Goal: Transaction & Acquisition: Purchase product/service

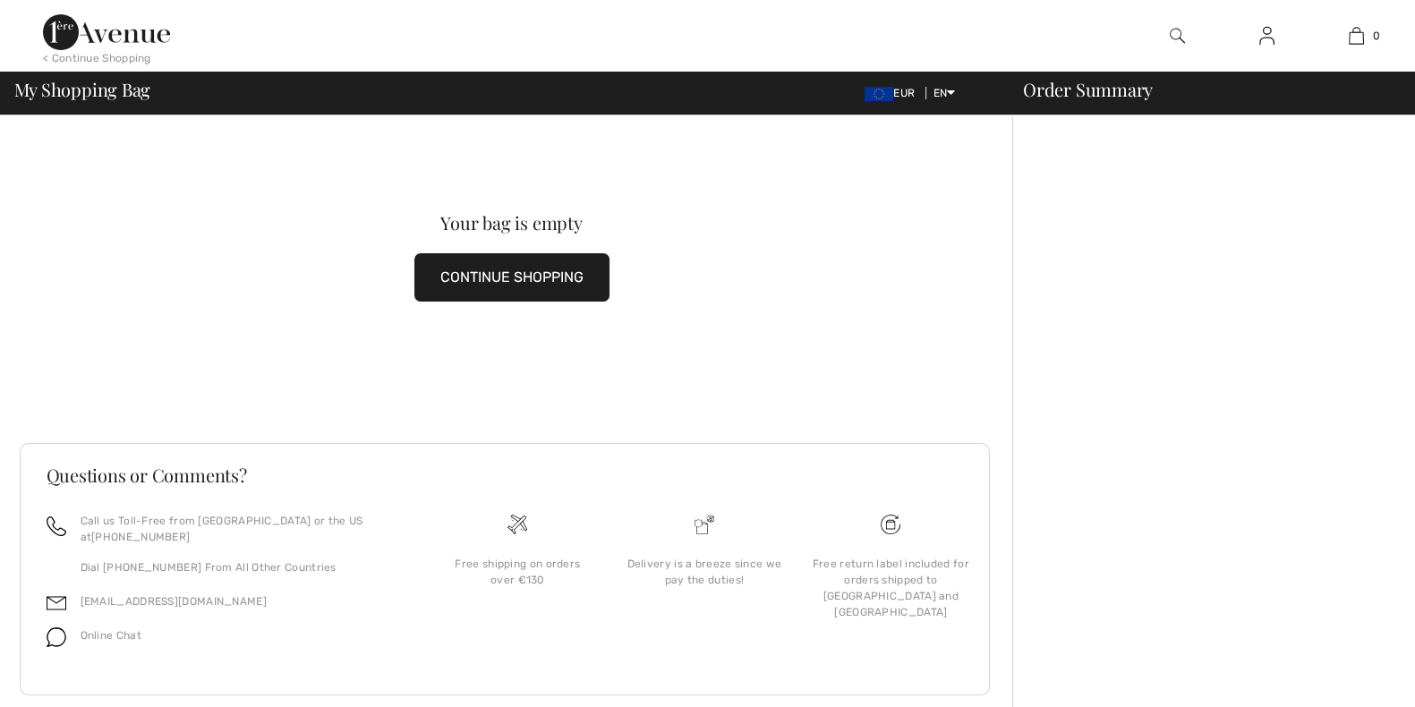
drag, startPoint x: 0, startPoint y: 0, endPoint x: 1267, endPoint y: 36, distance: 1267.2
click at [1267, 36] on img at bounding box center [1266, 35] width 15 height 21
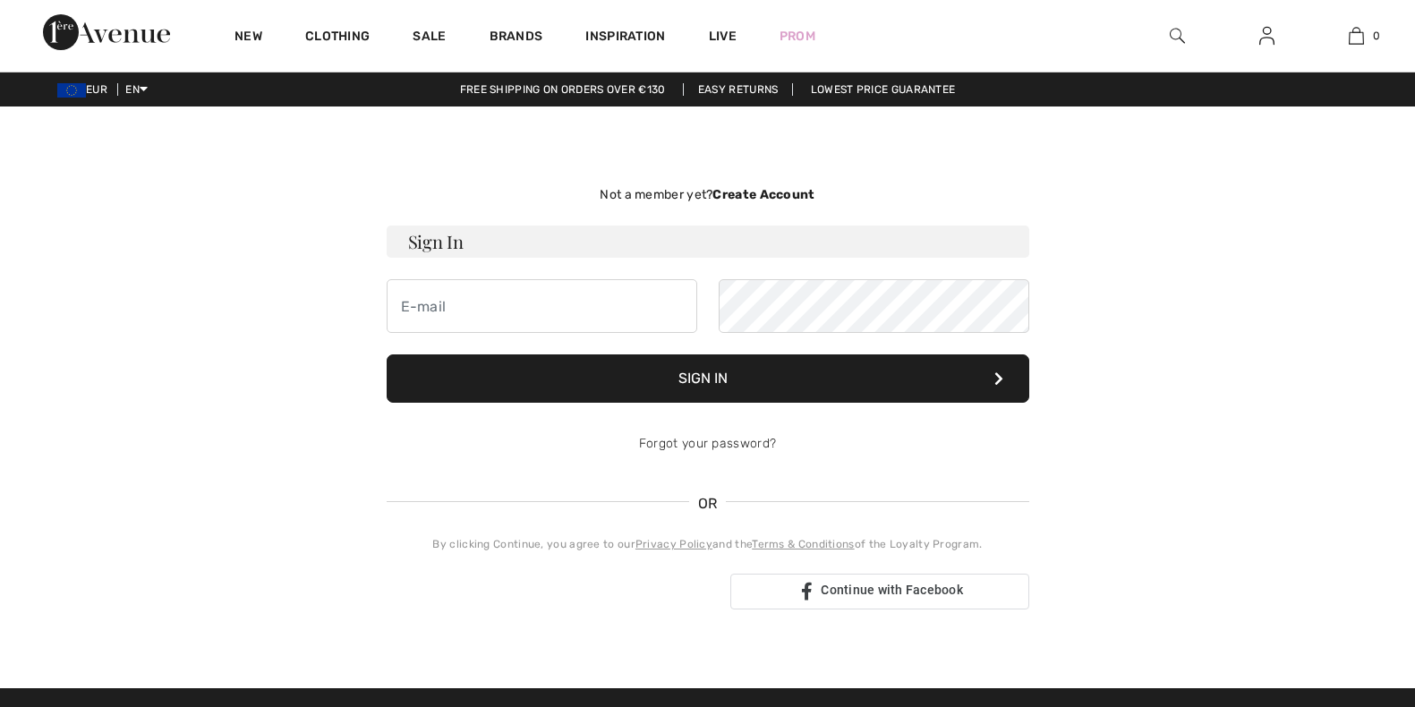
click at [537, 304] on input "email" at bounding box center [542, 306] width 311 height 54
type input "ipmiuting@gmail.com"
click at [776, 364] on button "Sign In" at bounding box center [708, 378] width 643 height 48
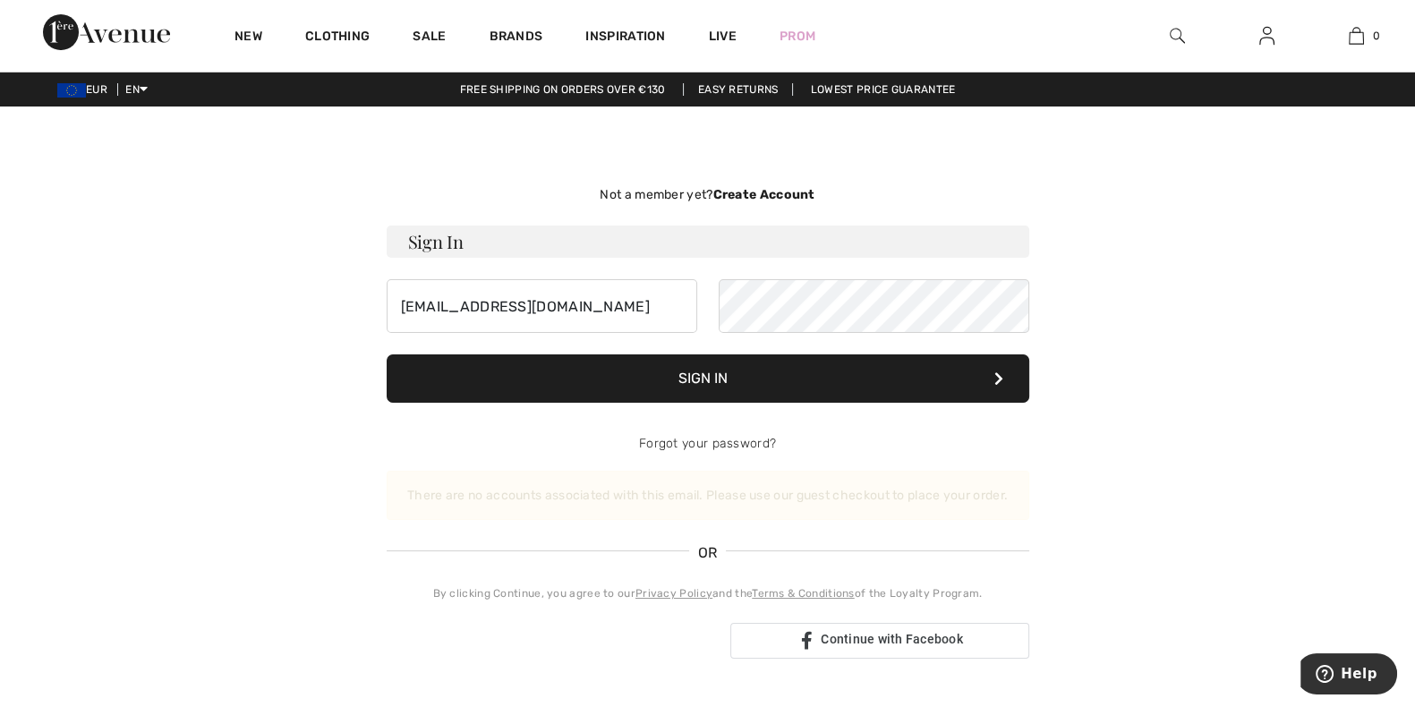
click at [761, 194] on strong "Create Account" at bounding box center [764, 194] width 102 height 15
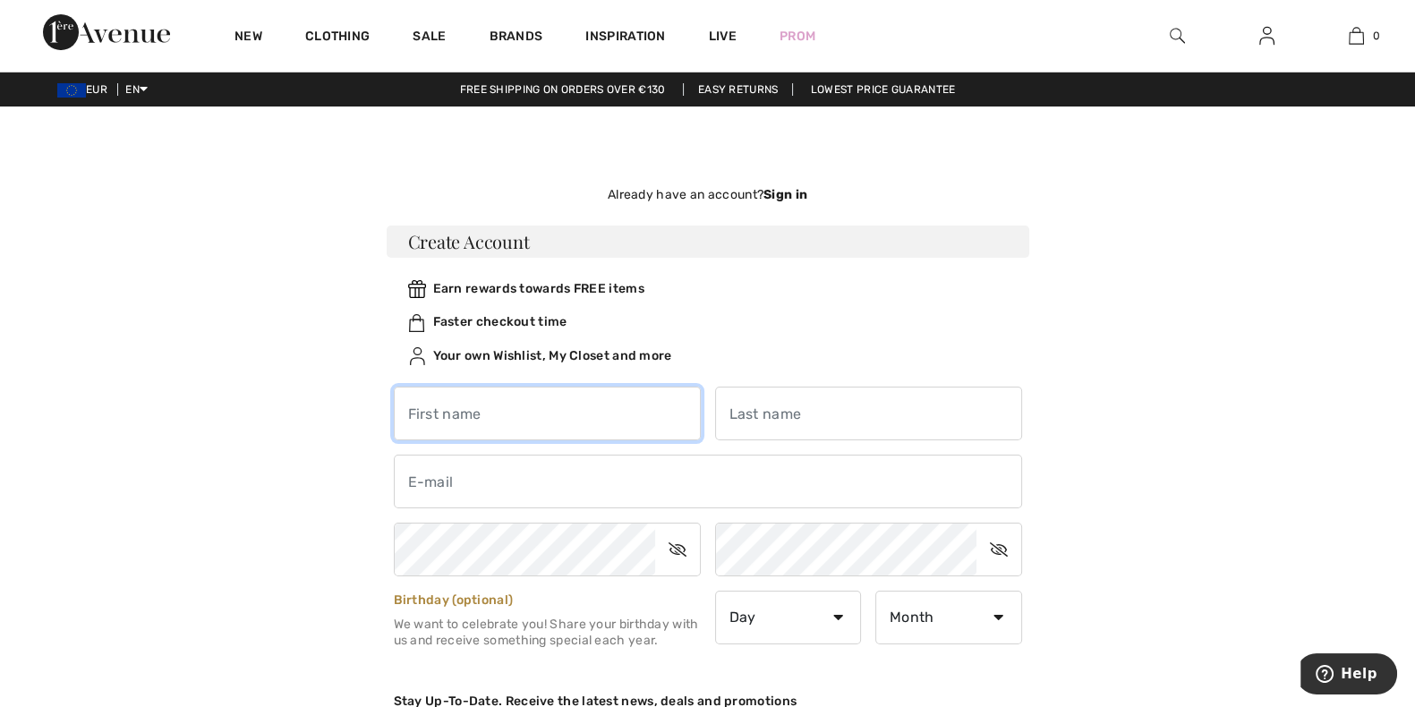
drag, startPoint x: 542, startPoint y: 396, endPoint x: 550, endPoint y: 382, distance: 15.2
click at [542, 396] on input "text" at bounding box center [547, 414] width 307 height 54
type input "Vina"
type input "Ip"
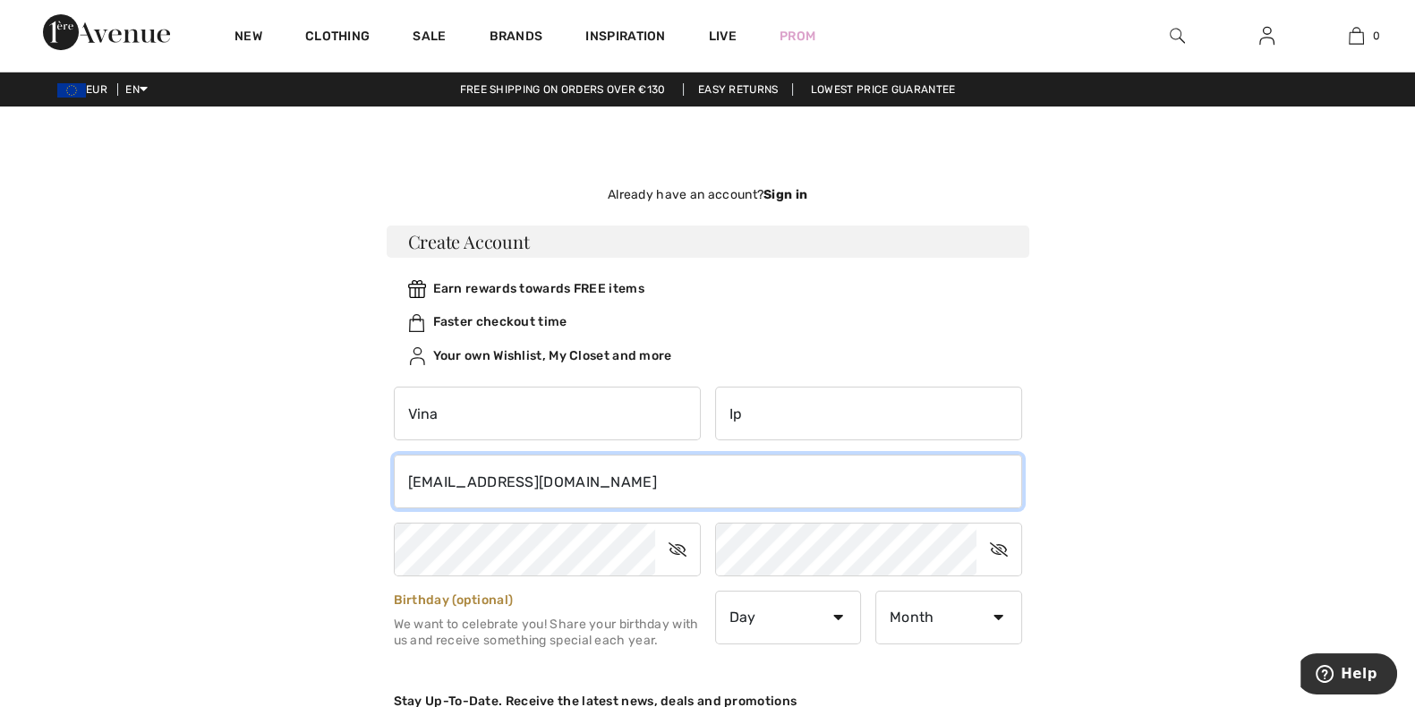
drag, startPoint x: 595, startPoint y: 485, endPoint x: 251, endPoint y: 485, distance: 344.6
click at [251, 485] on div "Not a member yet? Create Account Sign In ipmiuting@gmail.com Sign In Forgot you…" at bounding box center [708, 592] width 1232 height 886
type input "ipmiuting@gmail.com"
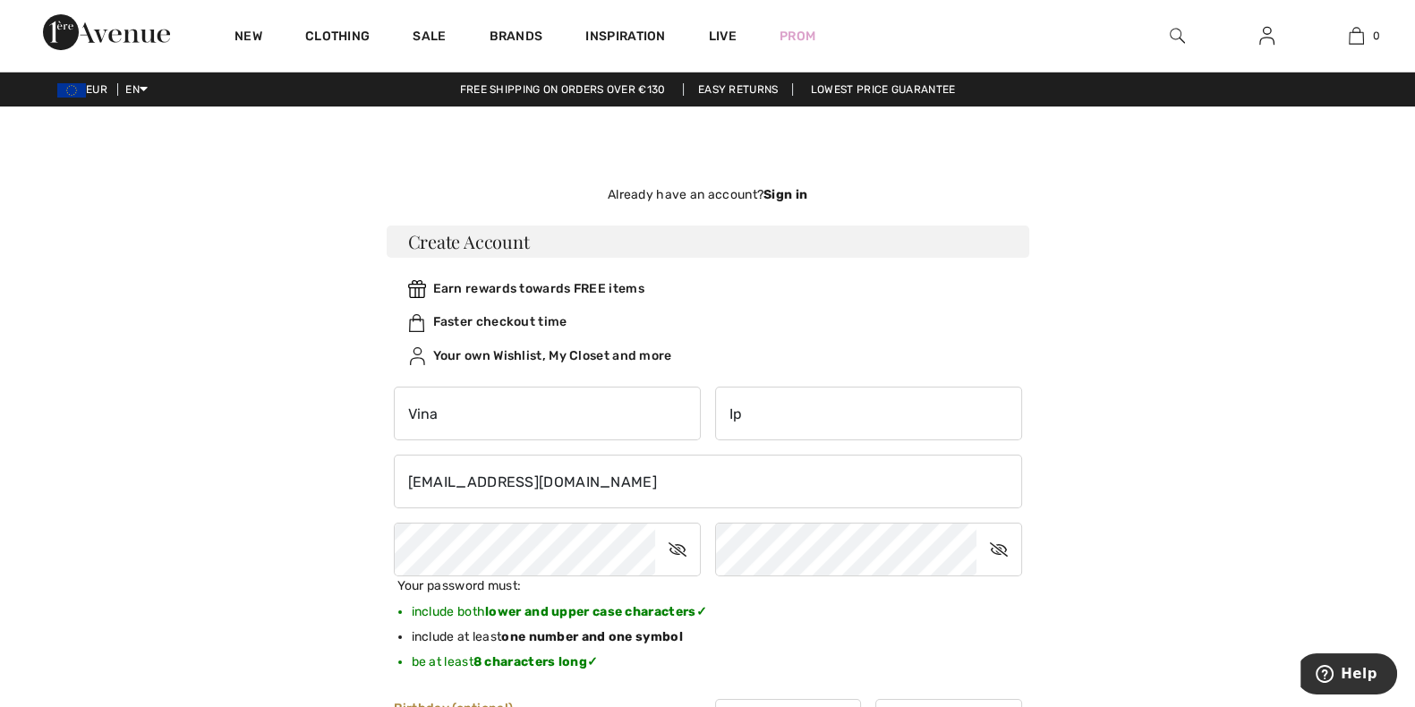
click at [674, 548] on icon at bounding box center [677, 549] width 45 height 41
click at [318, 517] on div "Not a member yet? Create Account Sign In ipmiuting@gmail.com Sign In Forgot you…" at bounding box center [708, 646] width 1232 height 995
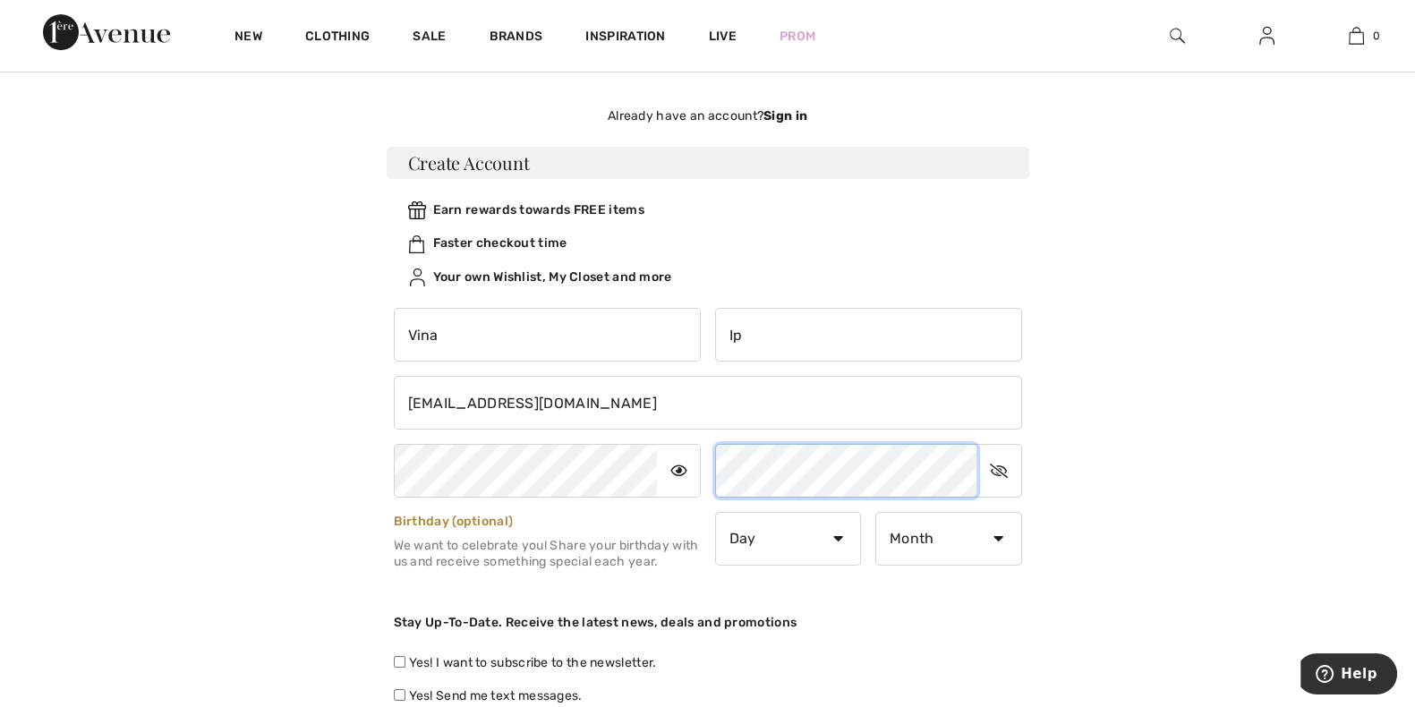
scroll to position [111, 0]
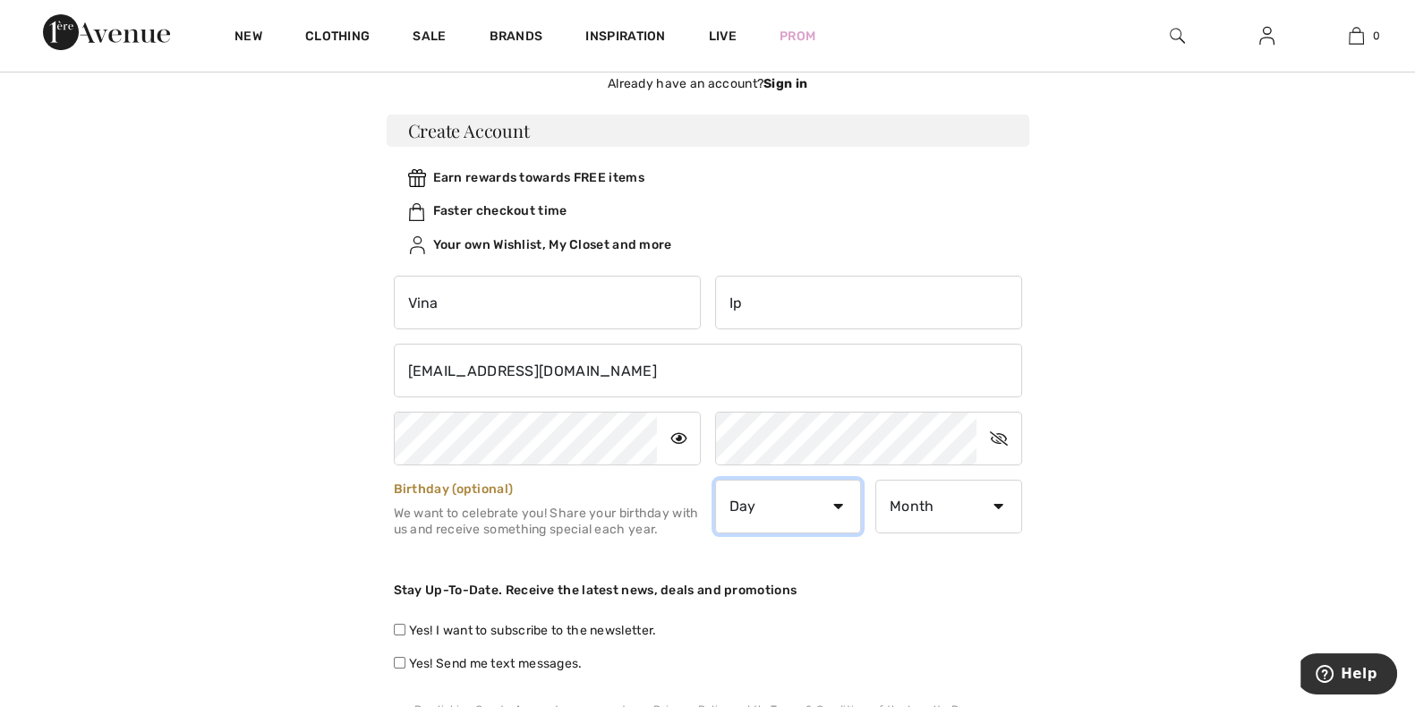
click at [795, 504] on select "Day 1 2 3 4 5 6 7 8 9 10 11 12 13 14 15 16 17 18 19 20 21 22 23 24 25 26 27 28 …" at bounding box center [788, 507] width 147 height 54
select select "26"
click at [715, 480] on select "Day 1 2 3 4 5 6 7 8 9 10 11 12 13 14 15 16 17 18 19 20 21 22 23 24 25 26 27 28 …" at bounding box center [788, 507] width 147 height 54
click at [941, 508] on select "Month January February March April May June July August September October Novem…" at bounding box center [948, 507] width 147 height 54
select select "7"
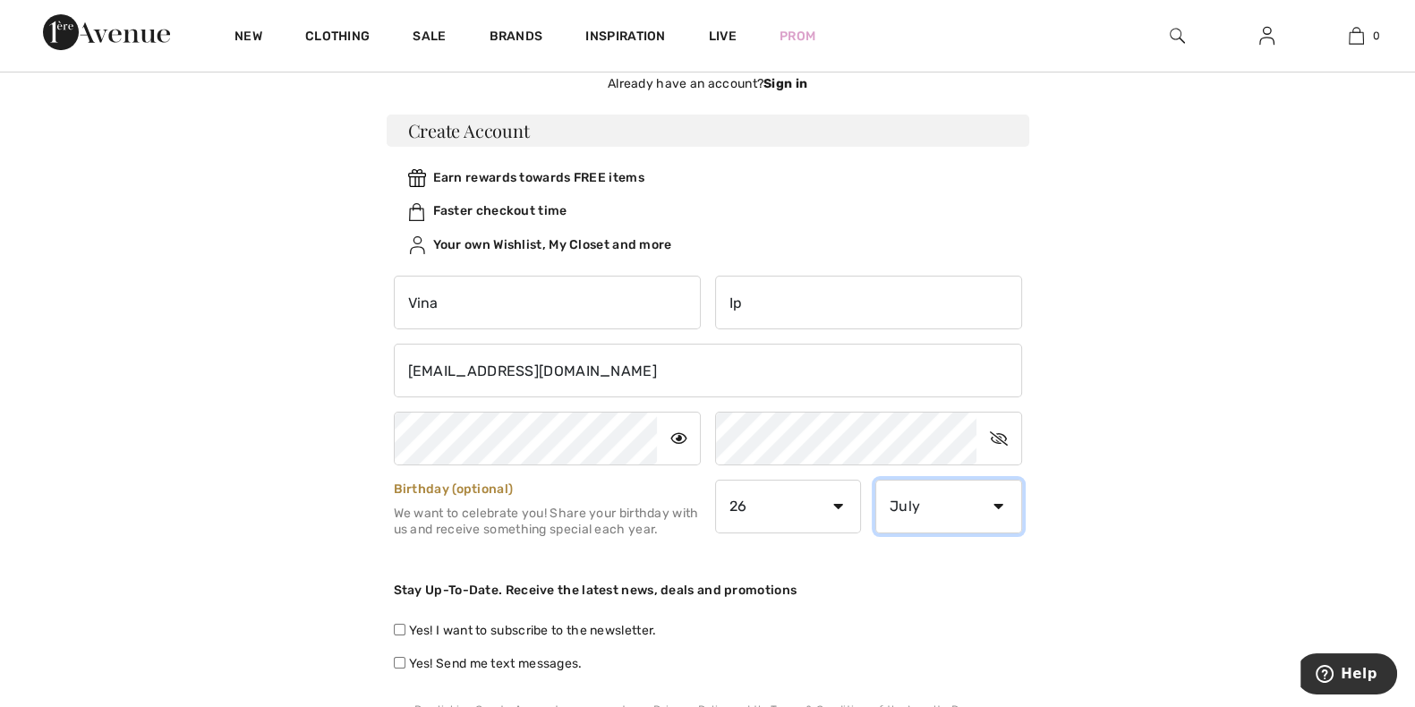
click at [875, 480] on select "Month January February March April May June July August September October Novem…" at bounding box center [948, 507] width 147 height 54
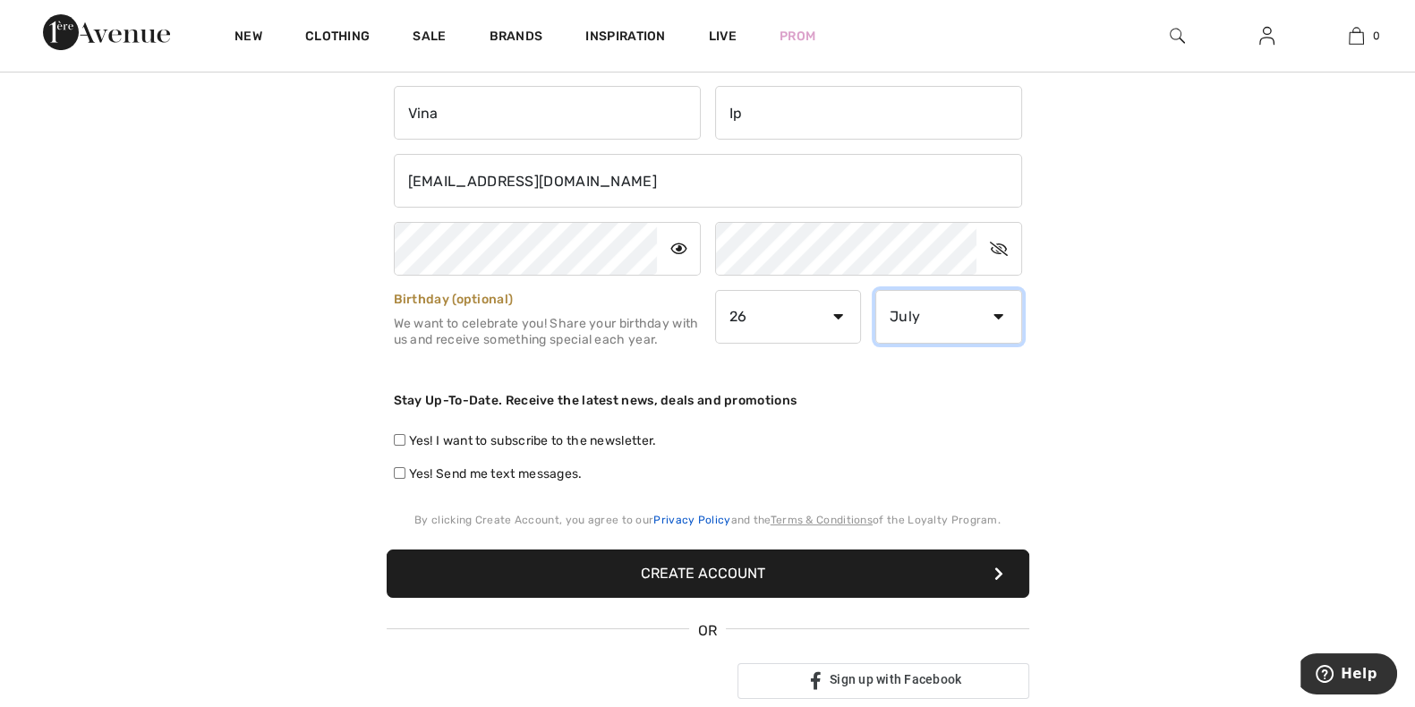
scroll to position [336, 0]
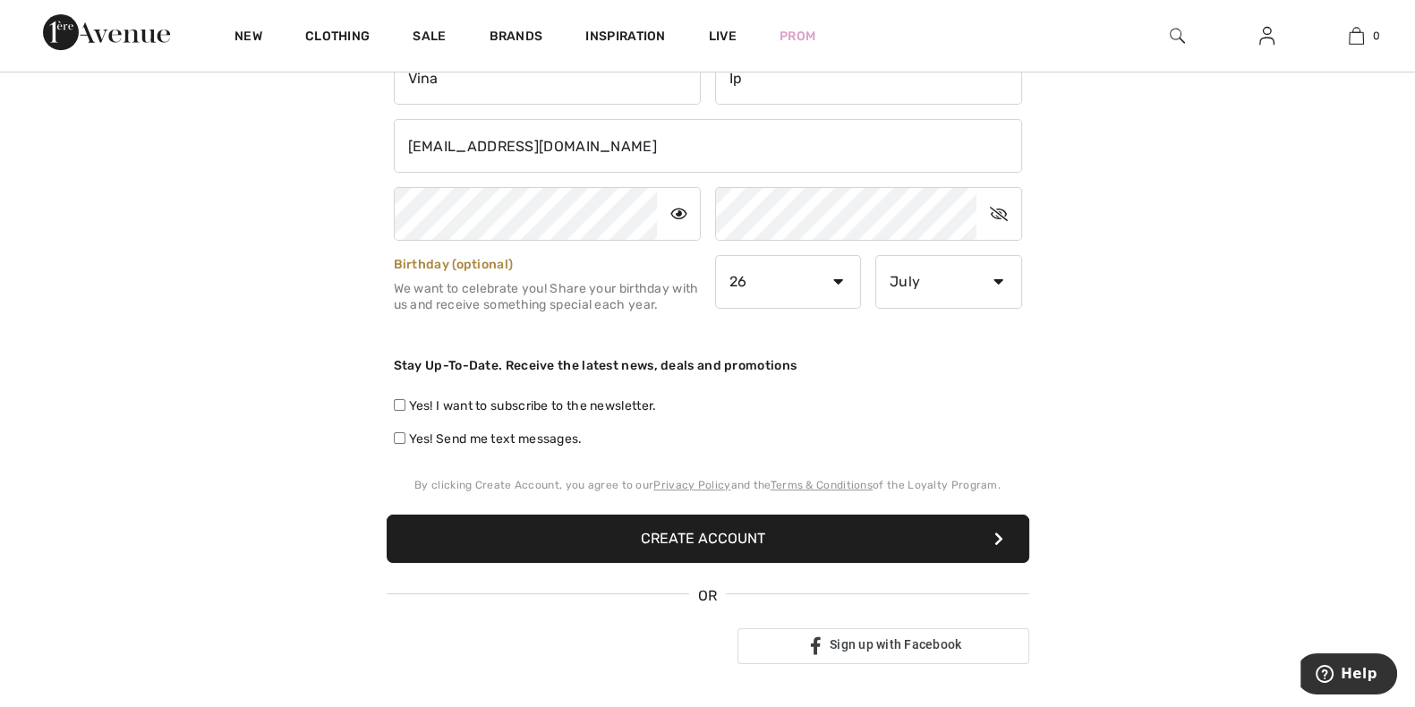
click at [581, 545] on button "Create Account" at bounding box center [708, 539] width 643 height 48
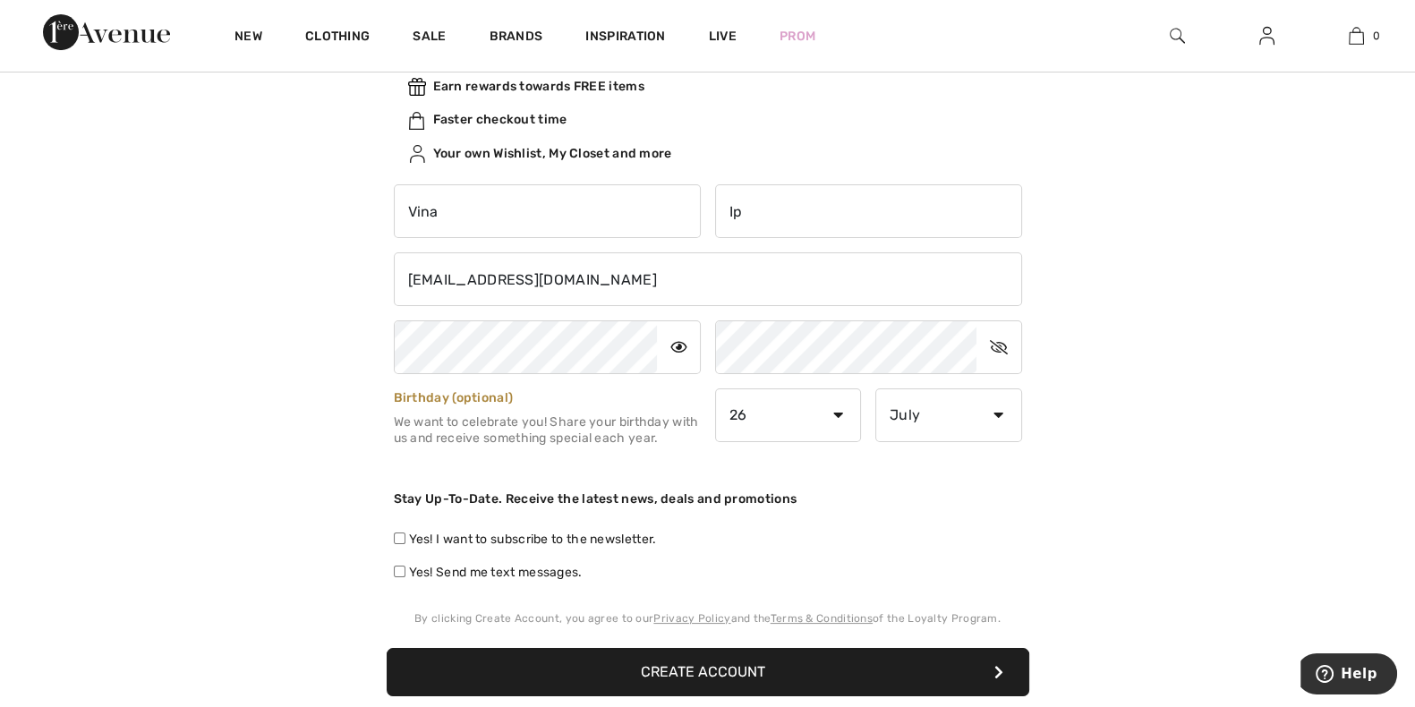
scroll to position [111, 0]
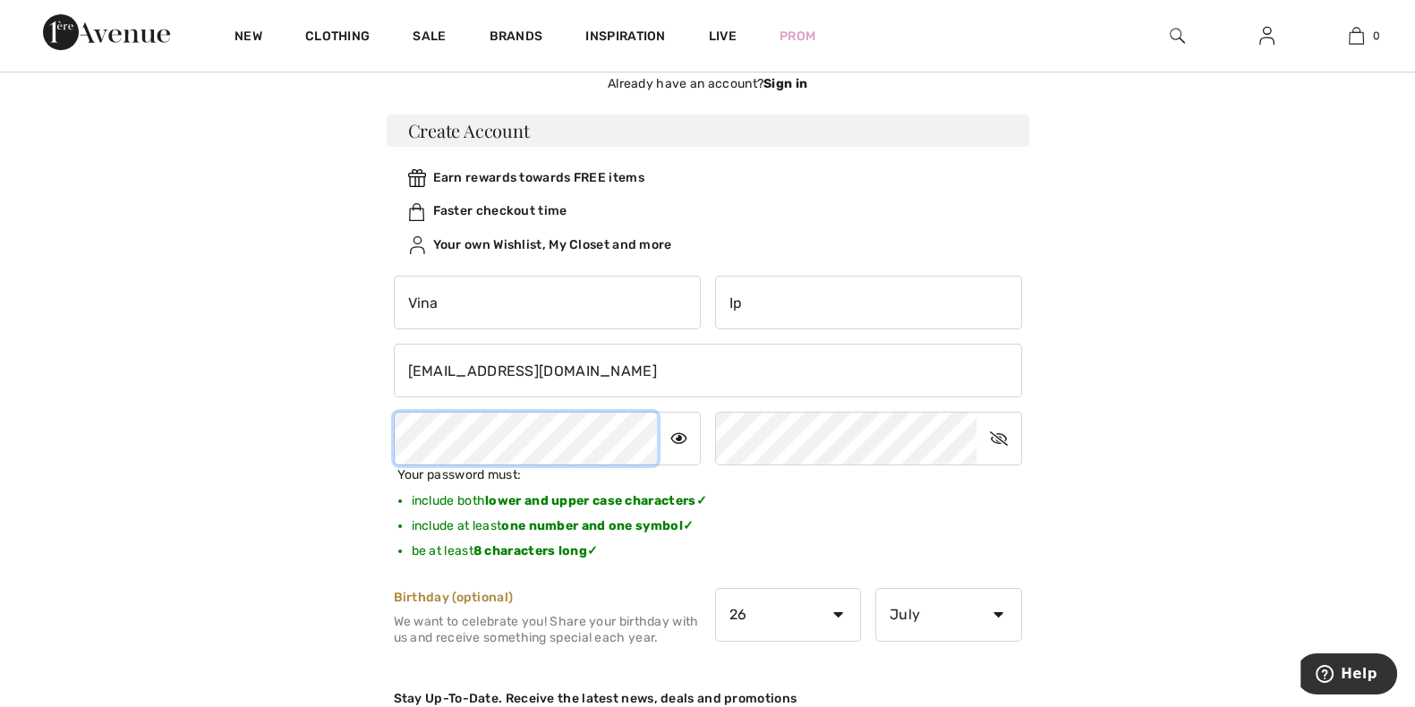
click at [295, 444] on div "Not a member yet? Create Account Sign In ipmiuting@gmail.com Sign In Forgot you…" at bounding box center [708, 582] width 1232 height 1088
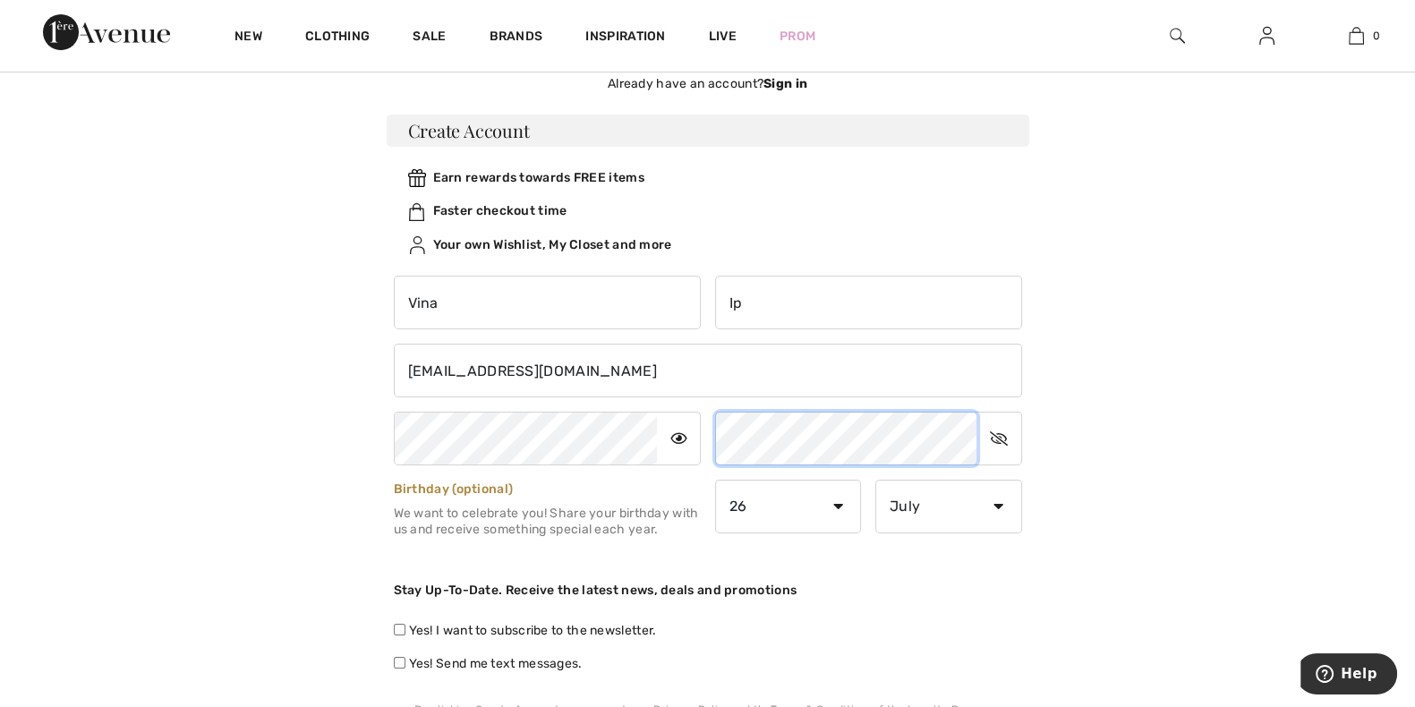
click at [616, 436] on div "Vina Ip ipmiuting@gmail.com Your password must: ✓ 1" at bounding box center [708, 470] width 643 height 419
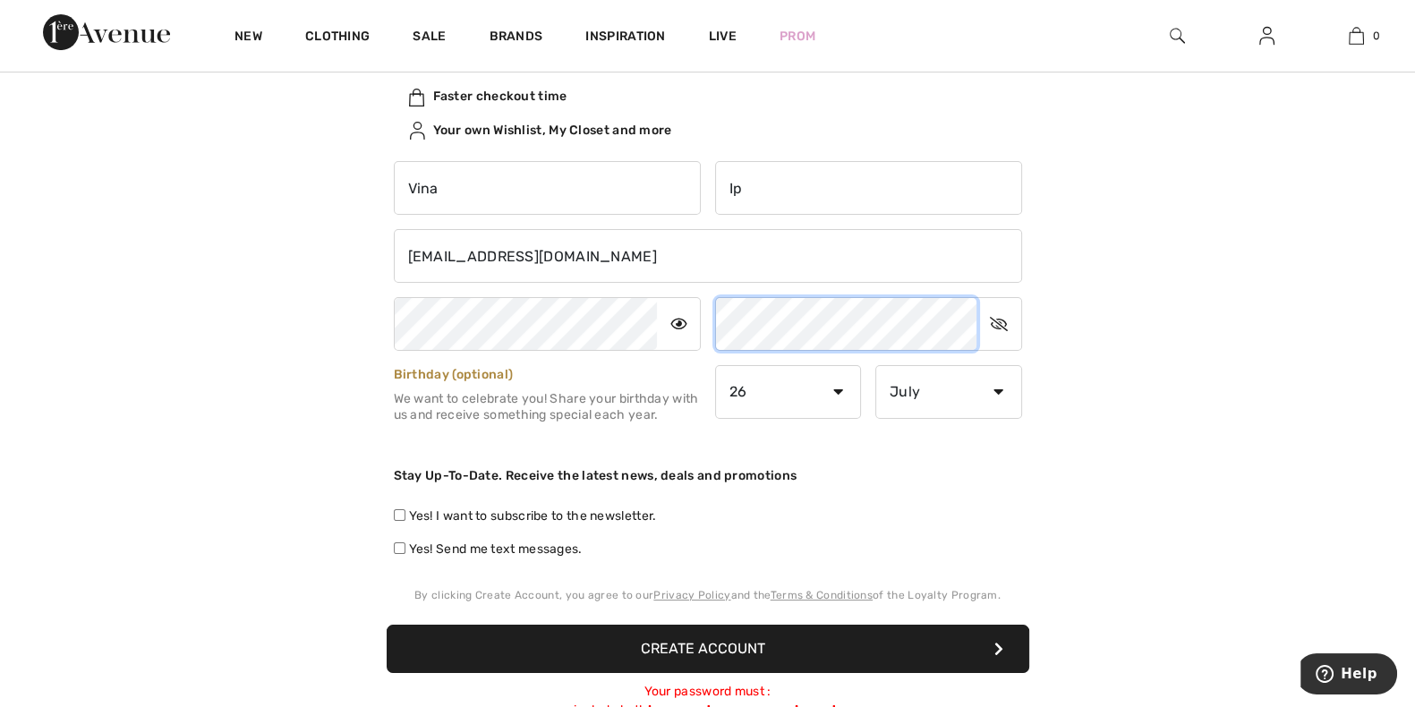
scroll to position [336, 0]
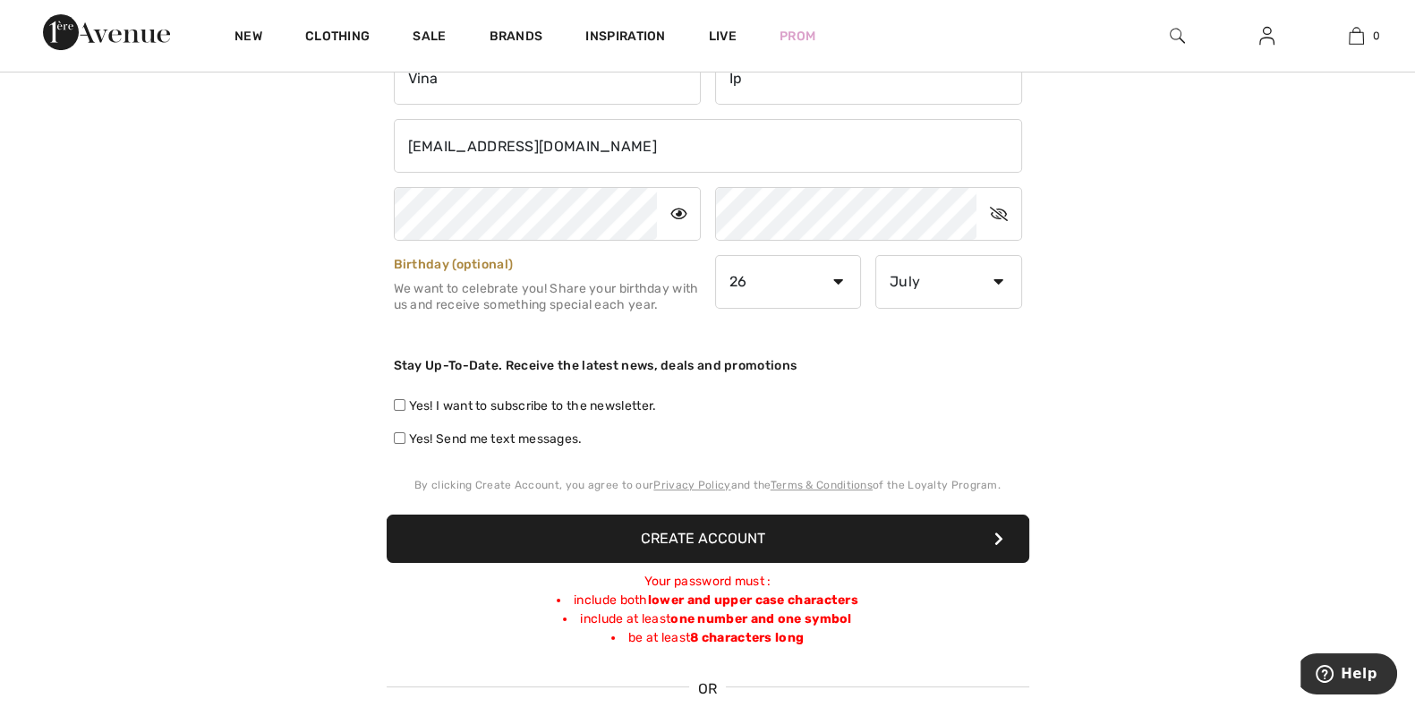
click at [734, 543] on button "Create Account" at bounding box center [708, 539] width 643 height 48
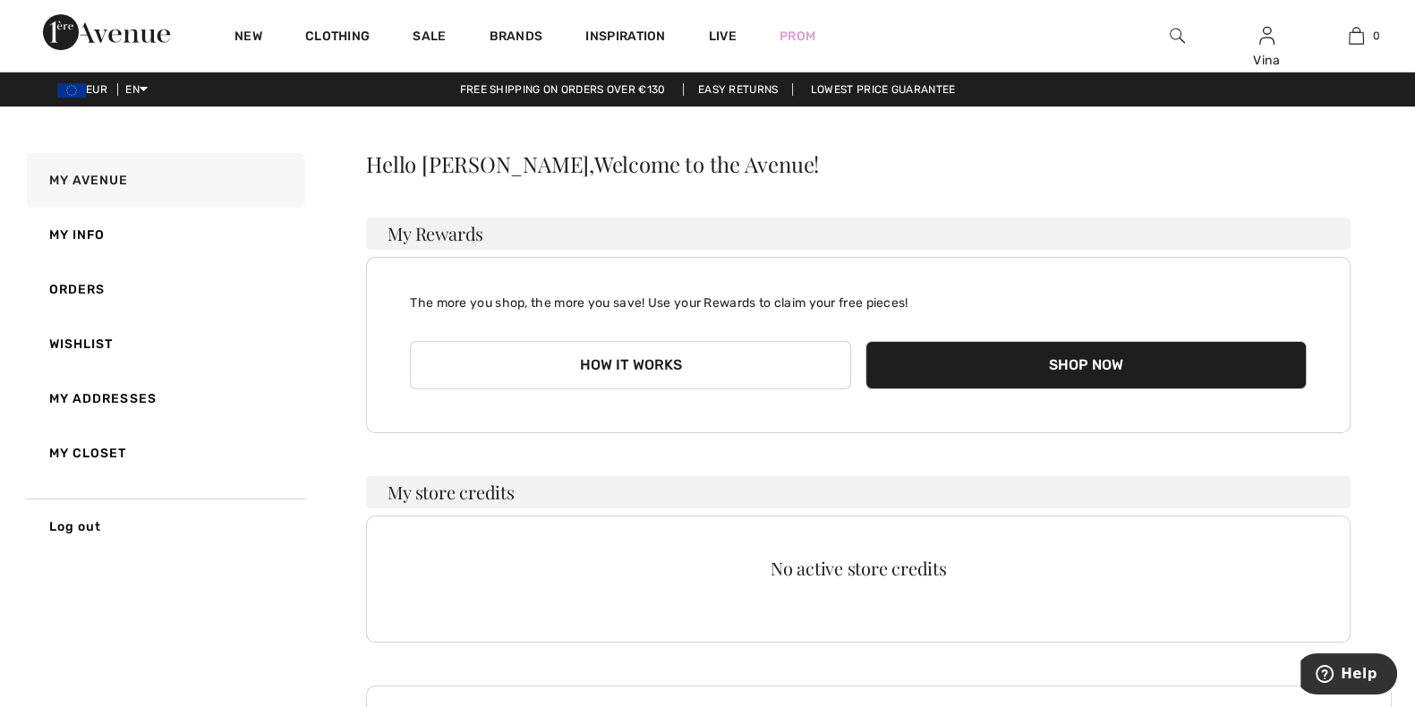
click at [88, 84] on span "EUR" at bounding box center [85, 89] width 57 height 13
click at [92, 95] on span "EUR" at bounding box center [85, 89] width 57 height 13
drag, startPoint x: 90, startPoint y: 88, endPoint x: 69, endPoint y: 88, distance: 20.6
click at [69, 88] on img at bounding box center [71, 90] width 29 height 14
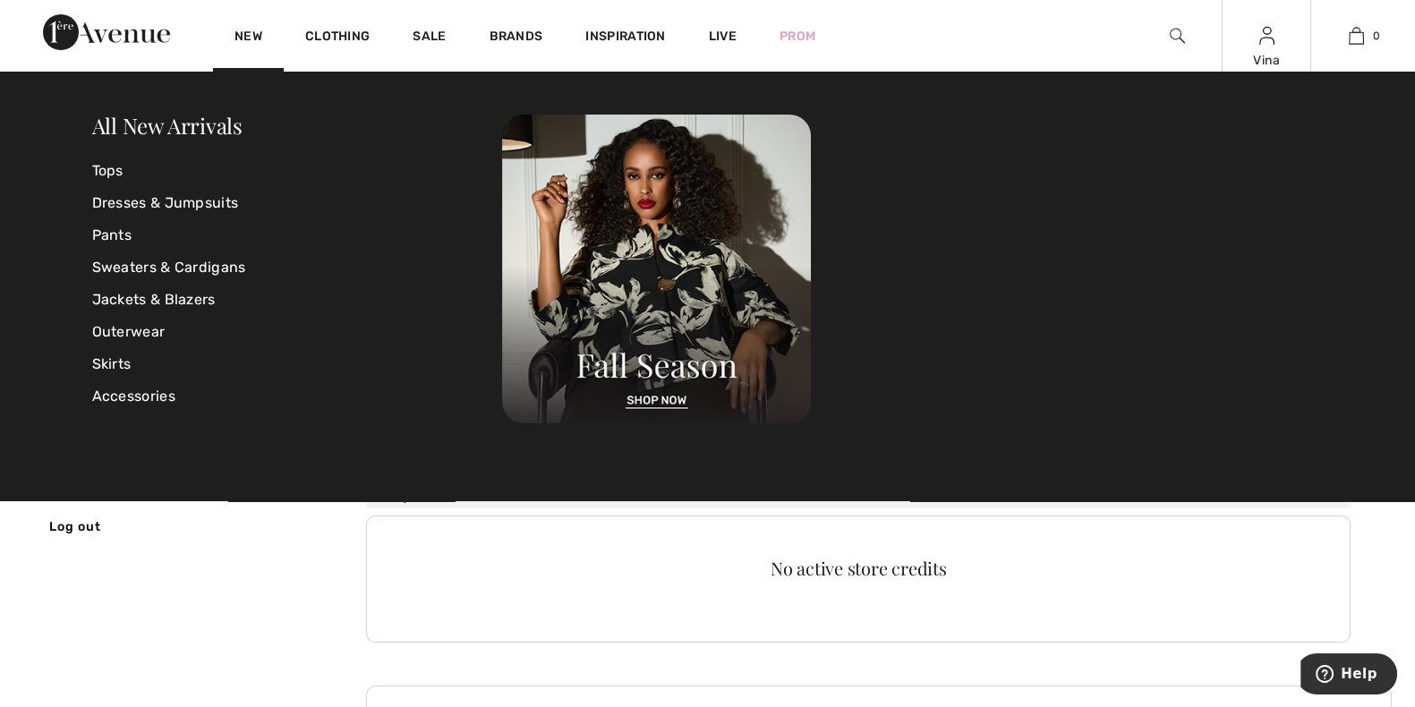
click at [1258, 51] on div "Vina" at bounding box center [1267, 60] width 88 height 19
click at [1265, 64] on div "Vina" at bounding box center [1267, 60] width 88 height 19
click at [1266, 15] on div "Vina Hi, Vina! My Info Orders My Addresses Wishlist My Closet Logout" at bounding box center [1267, 36] width 90 height 72
click at [1265, 37] on img at bounding box center [1266, 35] width 15 height 21
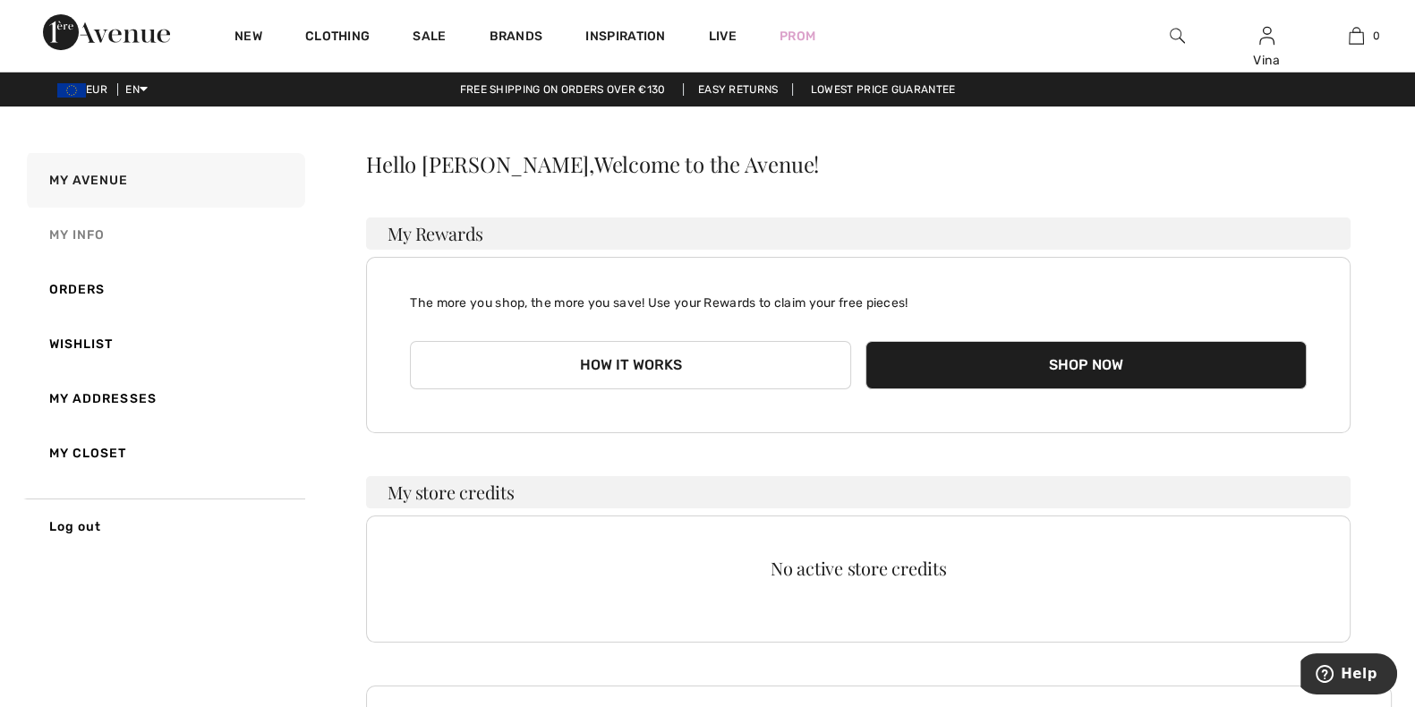
click at [90, 234] on link "My Info" at bounding box center [164, 235] width 282 height 55
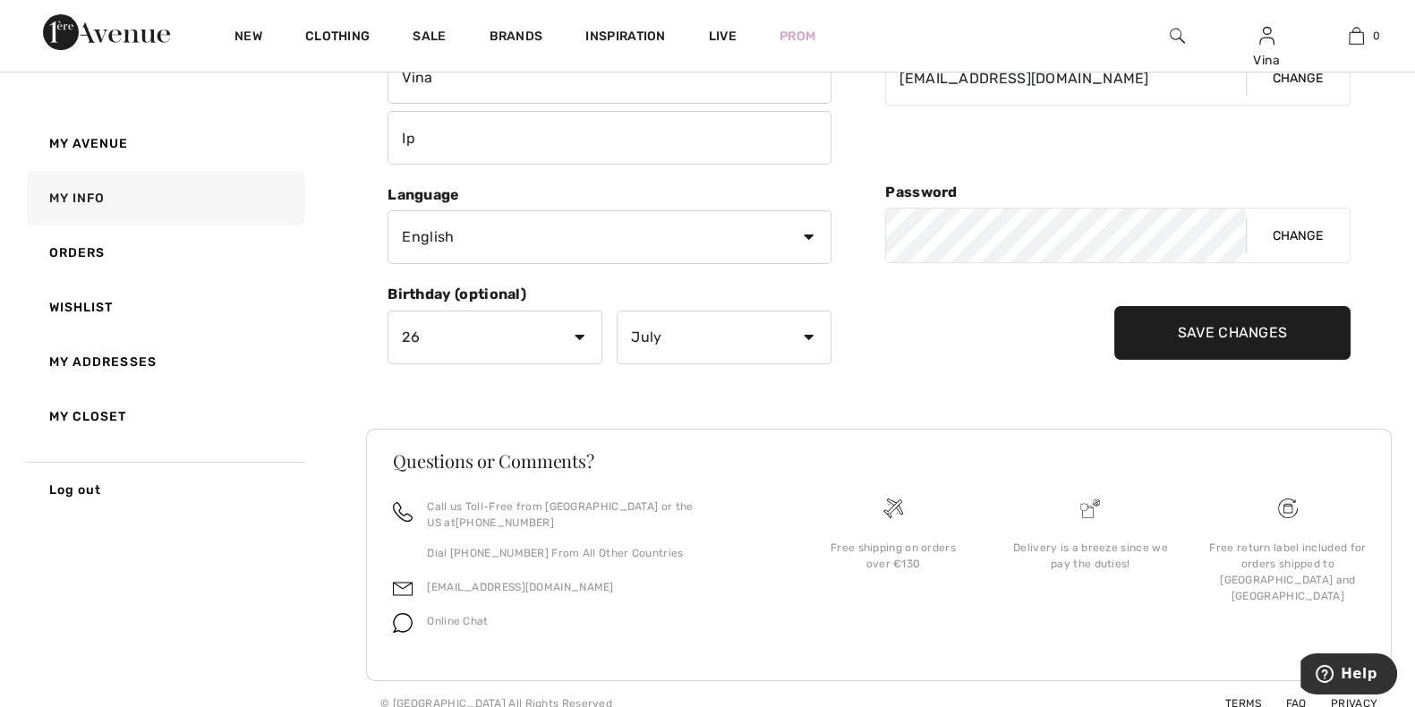
scroll to position [225, 0]
click at [124, 363] on link "My Addresses" at bounding box center [164, 362] width 282 height 55
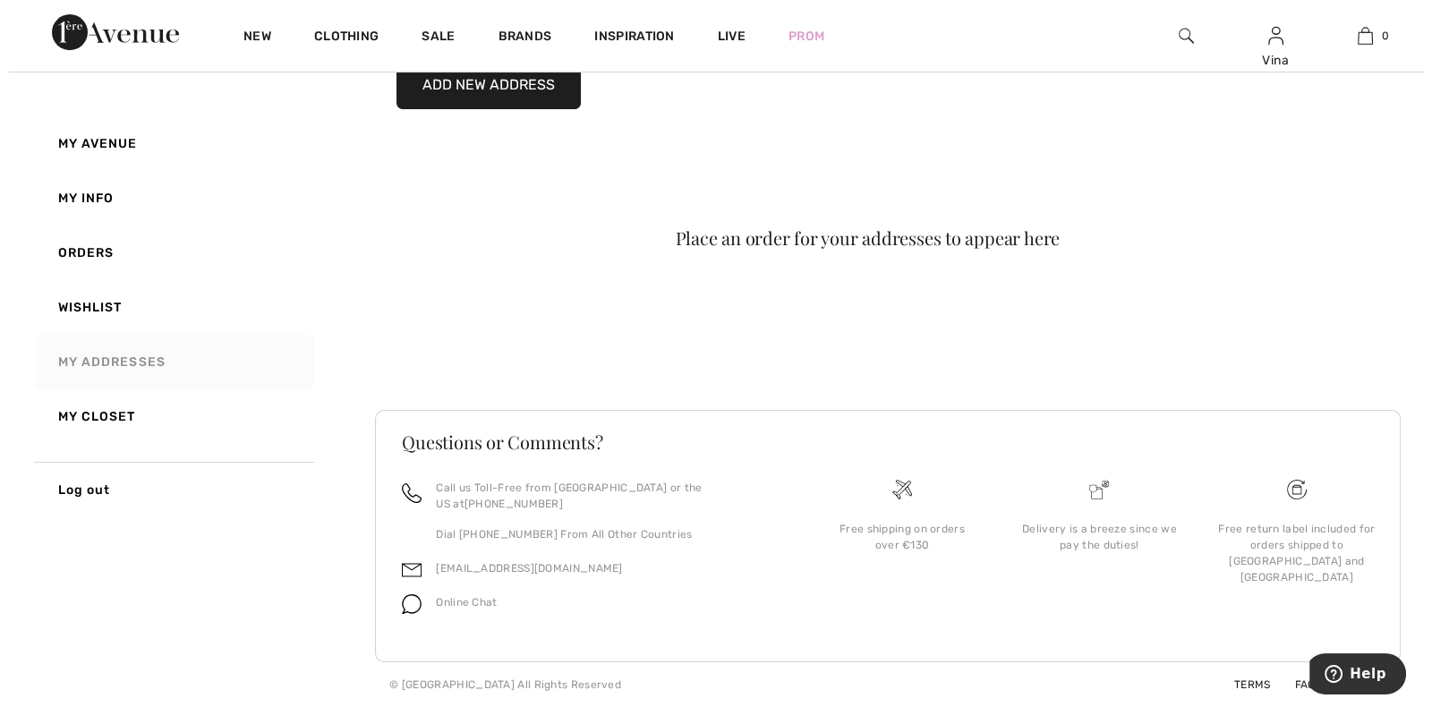
scroll to position [139, 0]
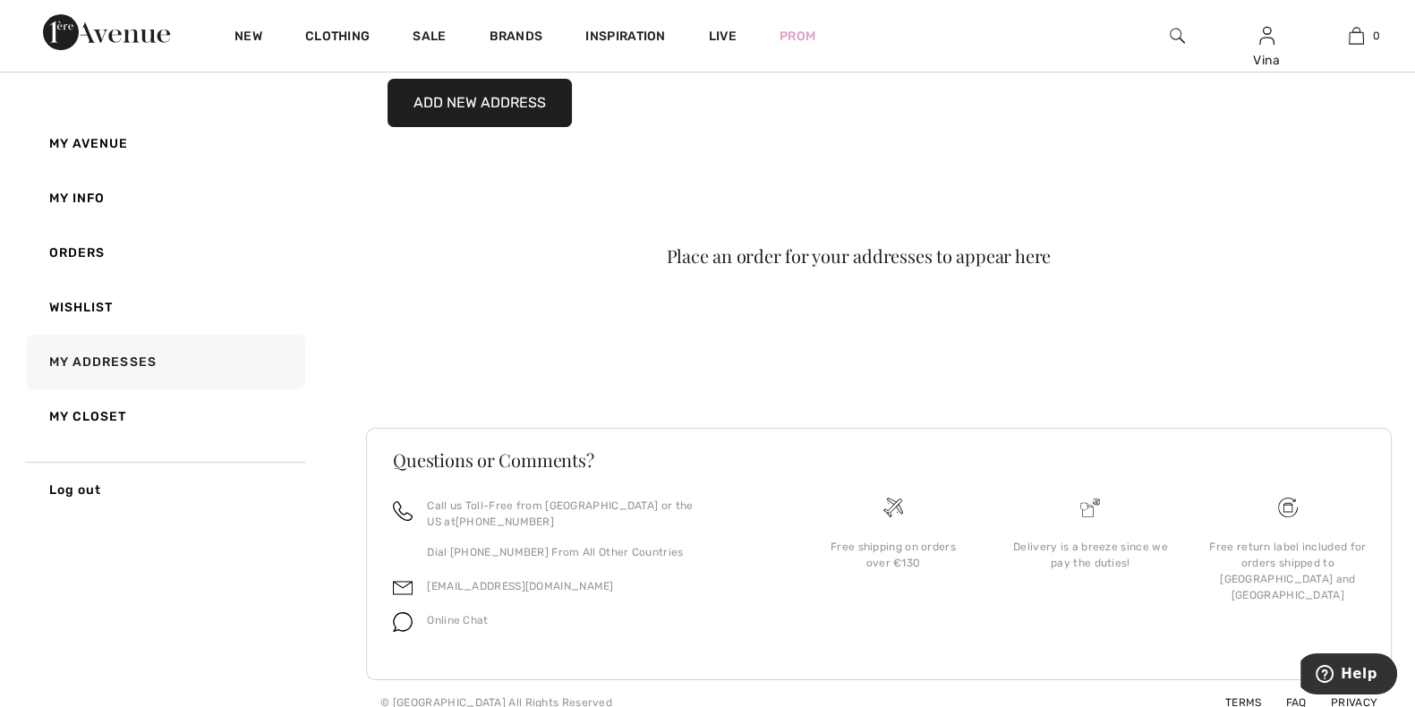
click at [509, 97] on button "Add New Address" at bounding box center [480, 103] width 184 height 48
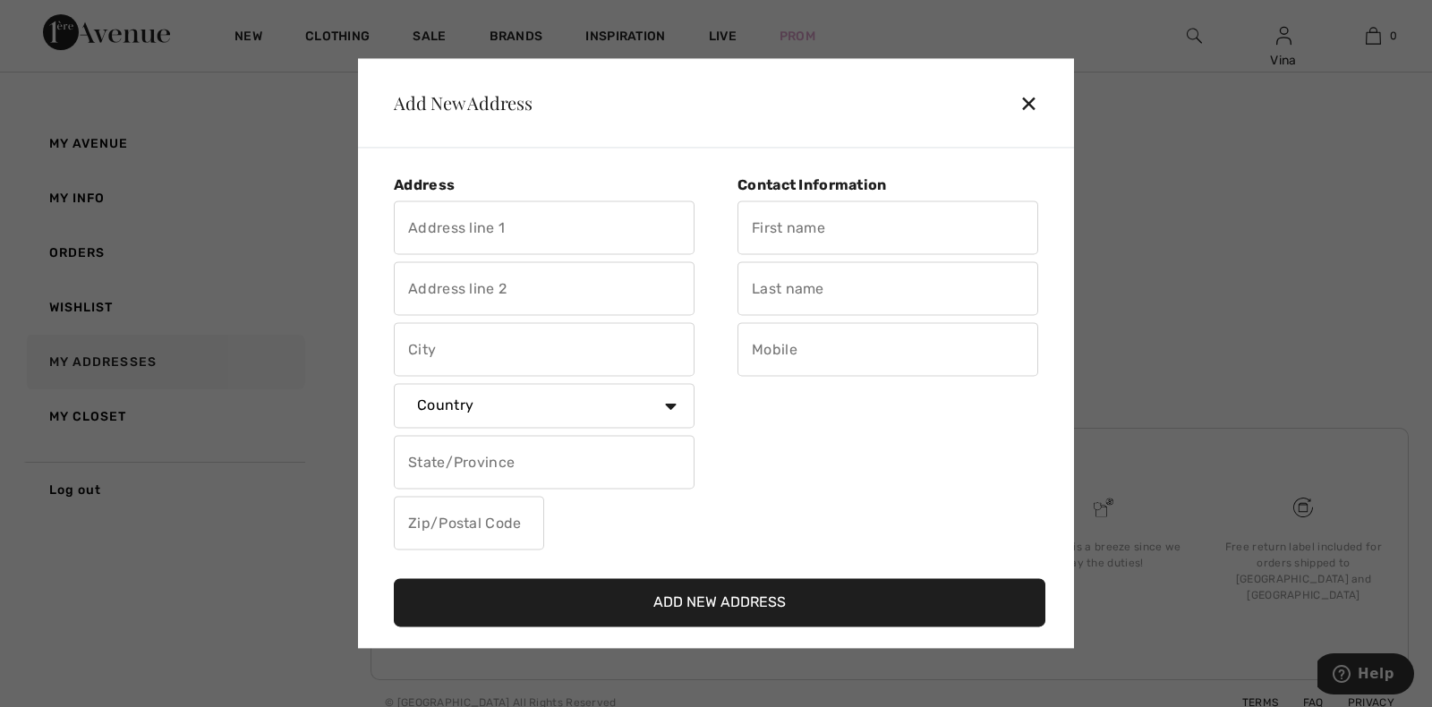
click at [558, 239] on input "text" at bounding box center [544, 228] width 301 height 54
type input "76 Verde Avenue"
type input "n/a"
select select "SG"
type input "688344"
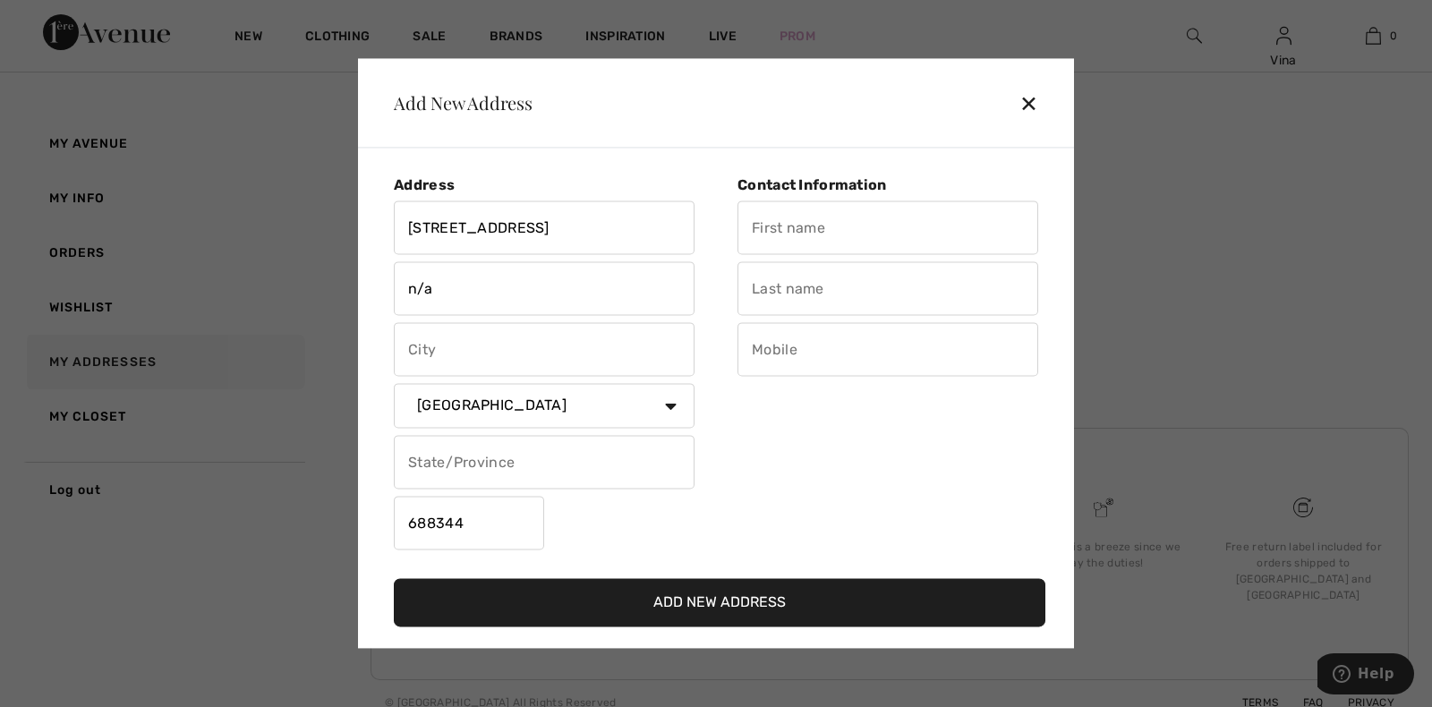
type input "Vina"
type input "Ip"
type input "98577272"
click at [661, 601] on button "Add New Address" at bounding box center [720, 603] width 652 height 48
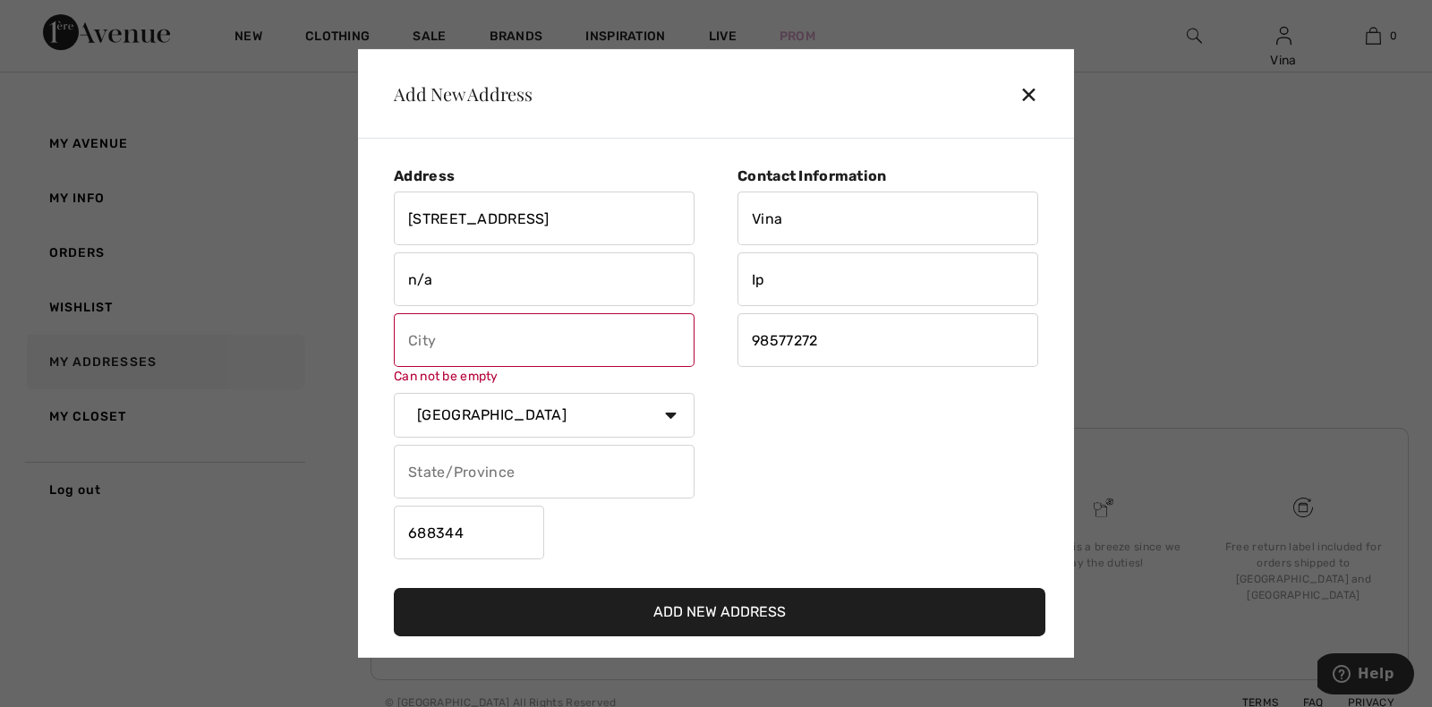
click at [455, 338] on input "text" at bounding box center [544, 340] width 301 height 54
type input "Singapore"
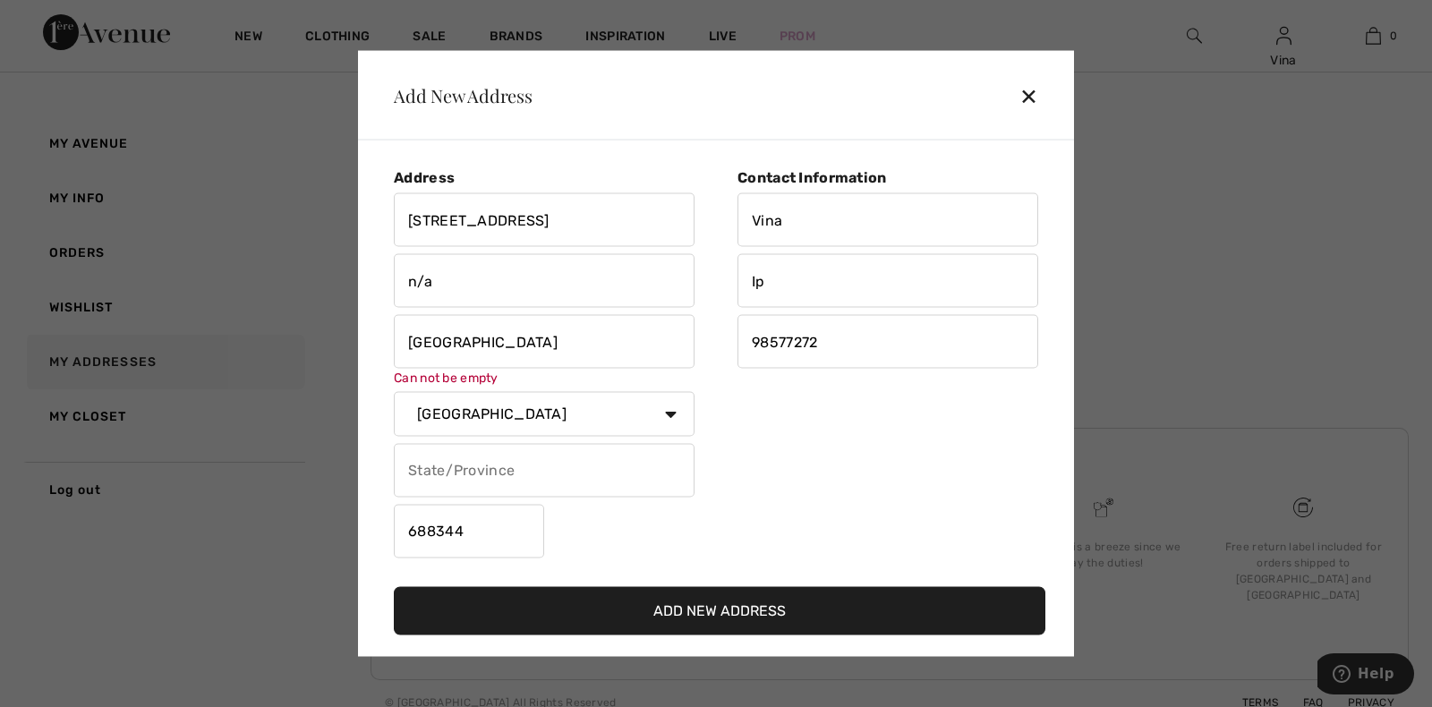
click at [598, 605] on button "Add New Address" at bounding box center [720, 610] width 652 height 48
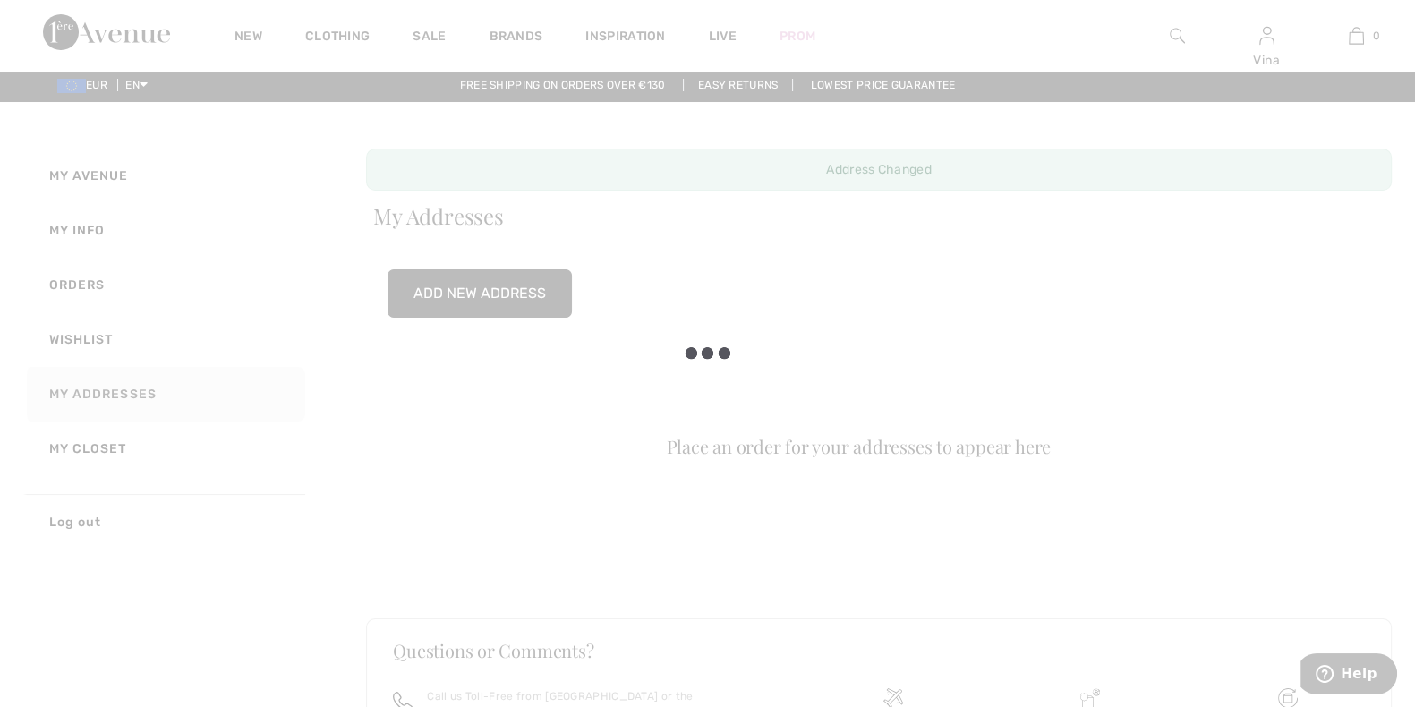
scroll to position [0, 0]
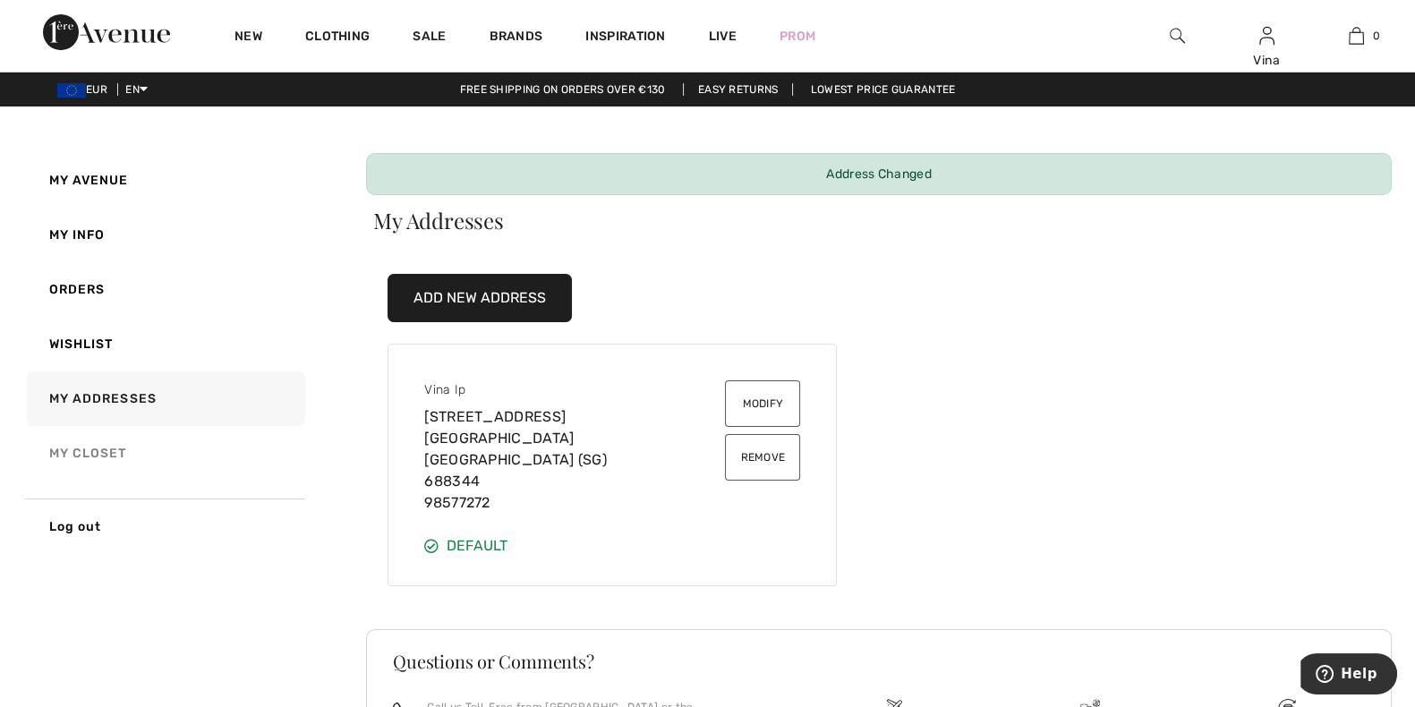
click at [98, 450] on link "My Closet" at bounding box center [164, 453] width 282 height 55
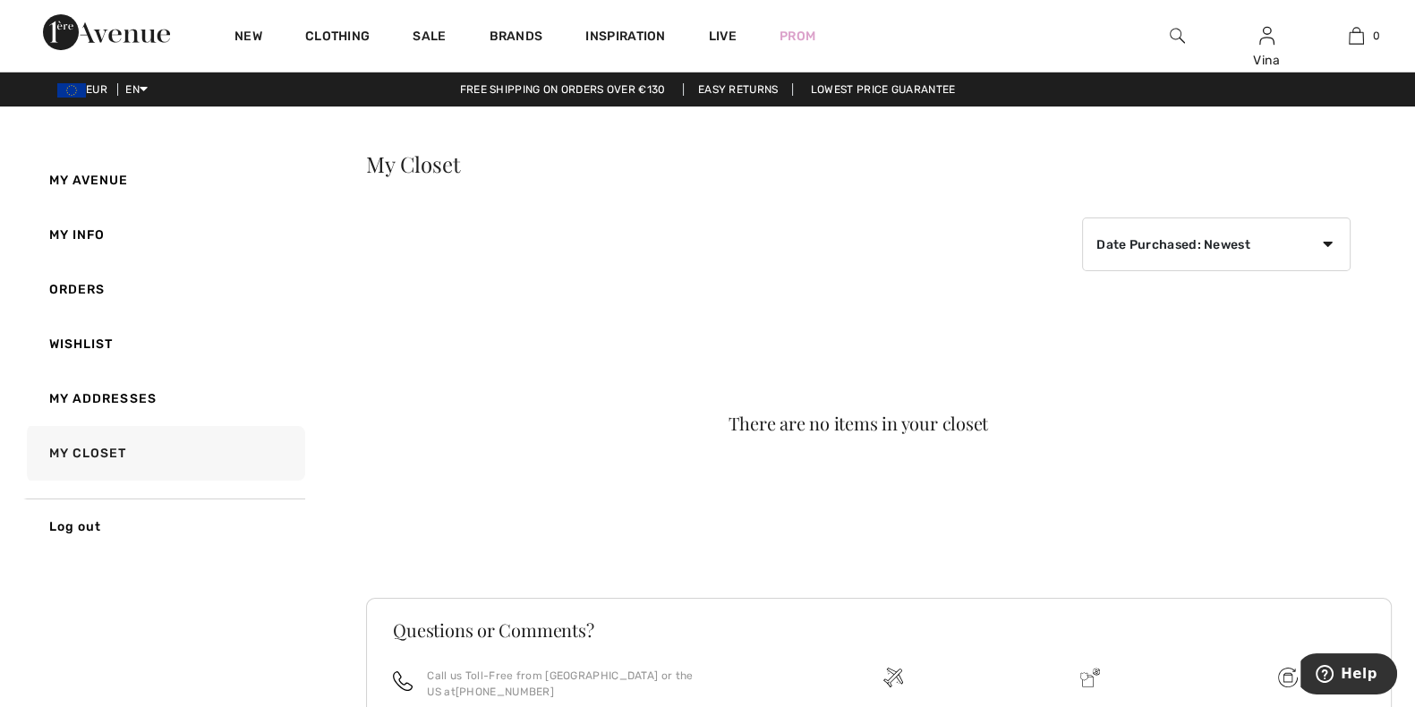
click at [85, 92] on span "EUR" at bounding box center [85, 89] width 57 height 13
click at [65, 92] on img at bounding box center [71, 90] width 29 height 14
click at [103, 87] on span "EUR" at bounding box center [85, 89] width 57 height 13
click at [142, 85] on span "EN" at bounding box center [136, 89] width 22 height 13
click at [150, 144] on link "Français" at bounding box center [189, 144] width 113 height 27
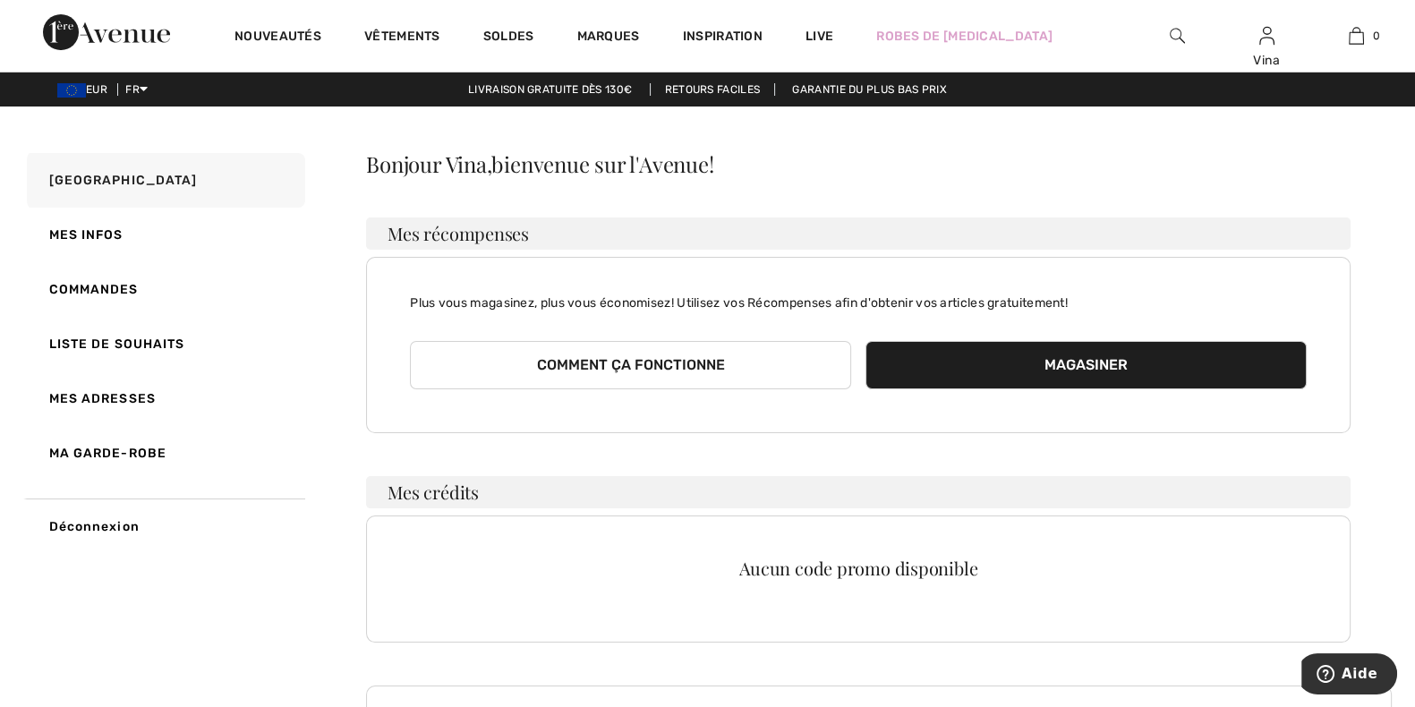
click at [103, 94] on span "EUR" at bounding box center [85, 89] width 57 height 13
click at [148, 87] on icon at bounding box center [144, 88] width 8 height 13
click at [148, 114] on link "English" at bounding box center [189, 117] width 113 height 27
click at [171, 117] on link "English" at bounding box center [189, 117] width 113 height 27
click at [141, 115] on link "English" at bounding box center [189, 117] width 113 height 27
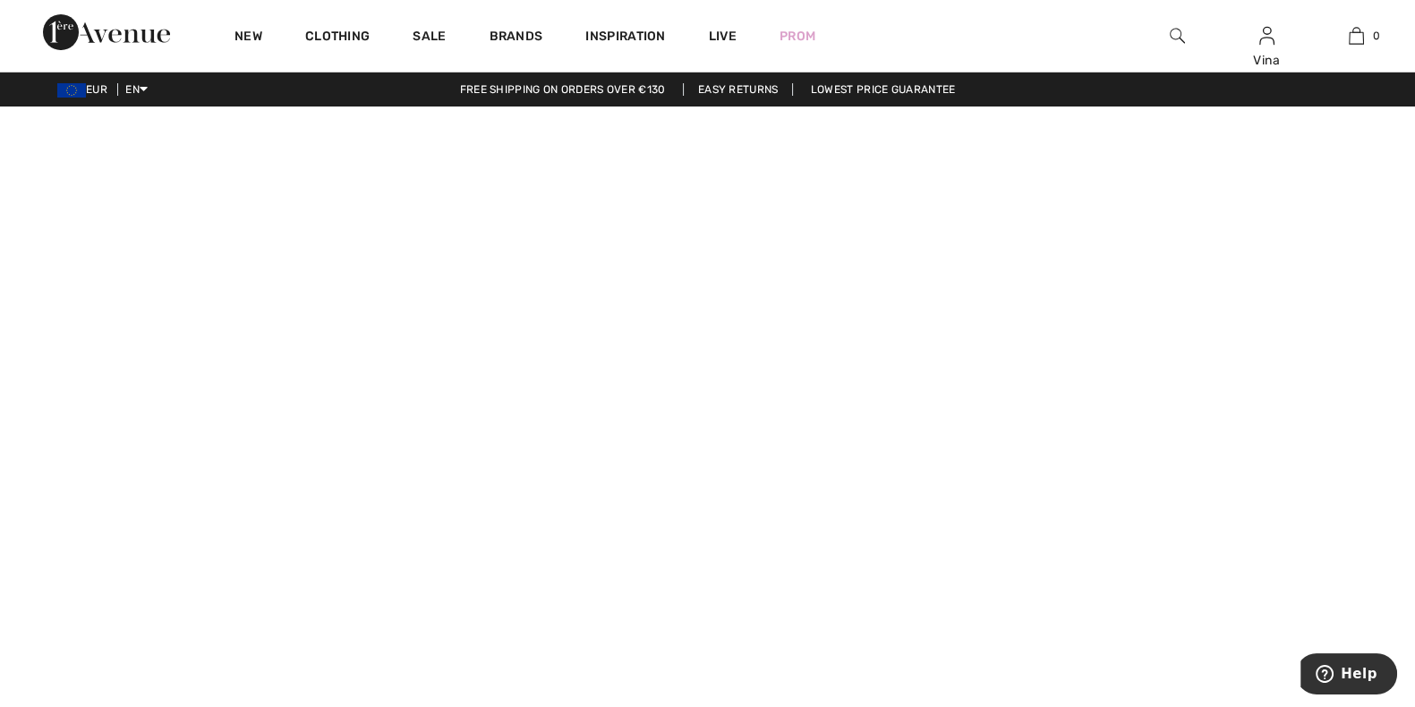
click at [93, 90] on span "EUR" at bounding box center [85, 89] width 57 height 13
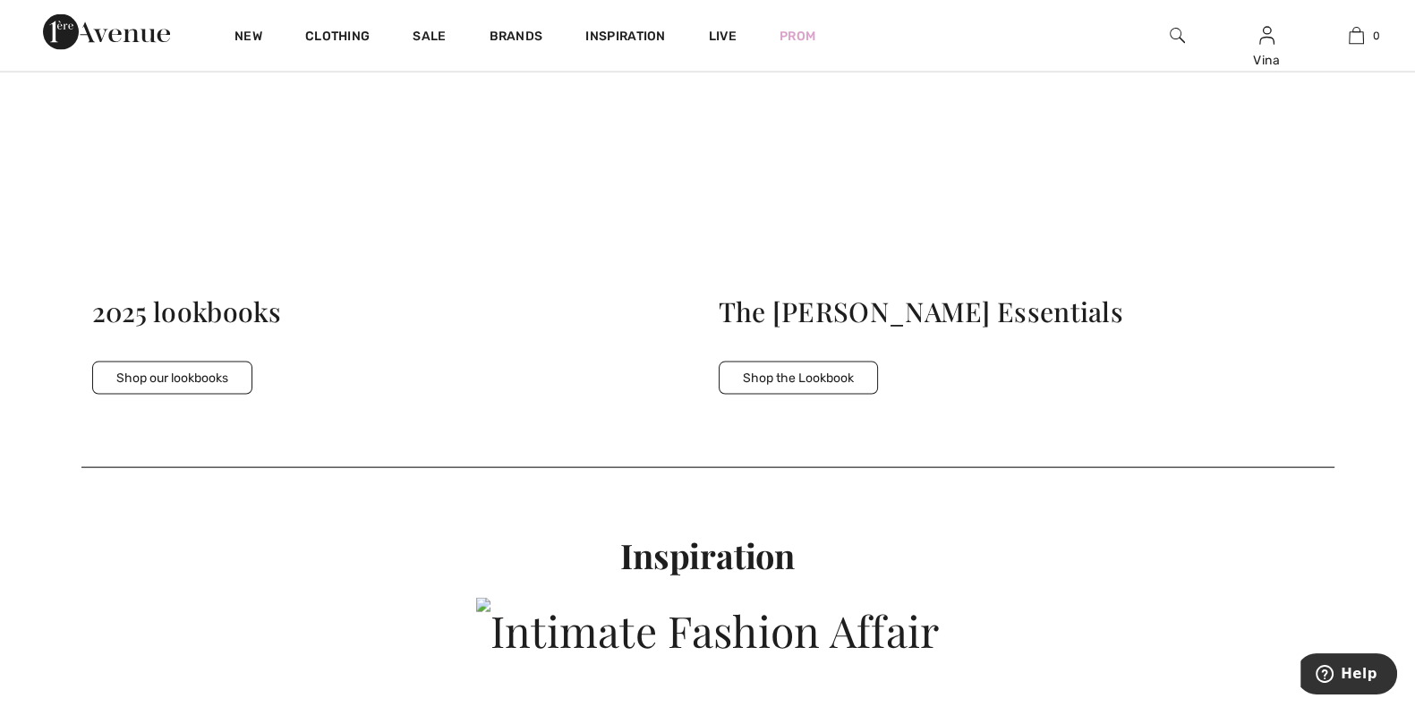
scroll to position [4723, 0]
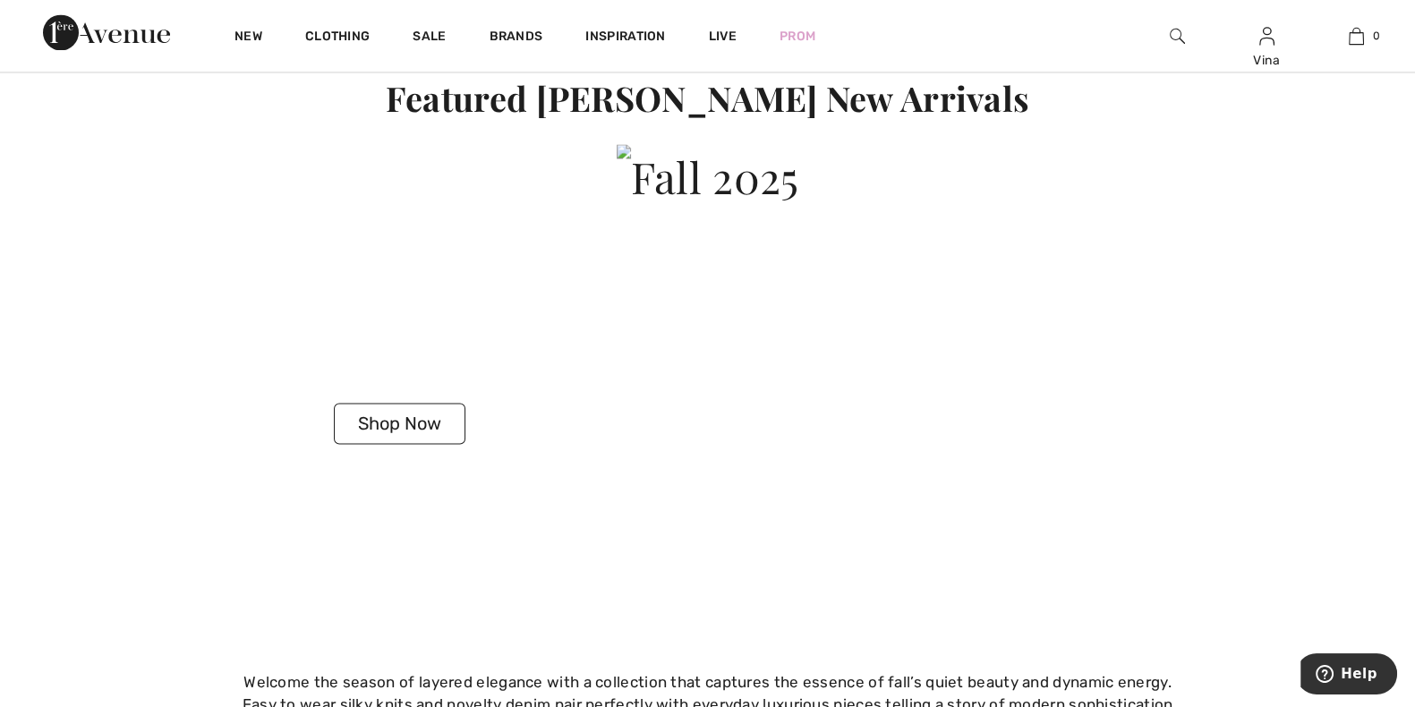
drag, startPoint x: 24, startPoint y: 28, endPoint x: 178, endPoint y: 35, distance: 154.1
click at [178, 35] on div "New Clothing Sale Brands Inspiration Live Prom Vina Hi, Vina! My Info Orders My…" at bounding box center [707, 36] width 1415 height 72
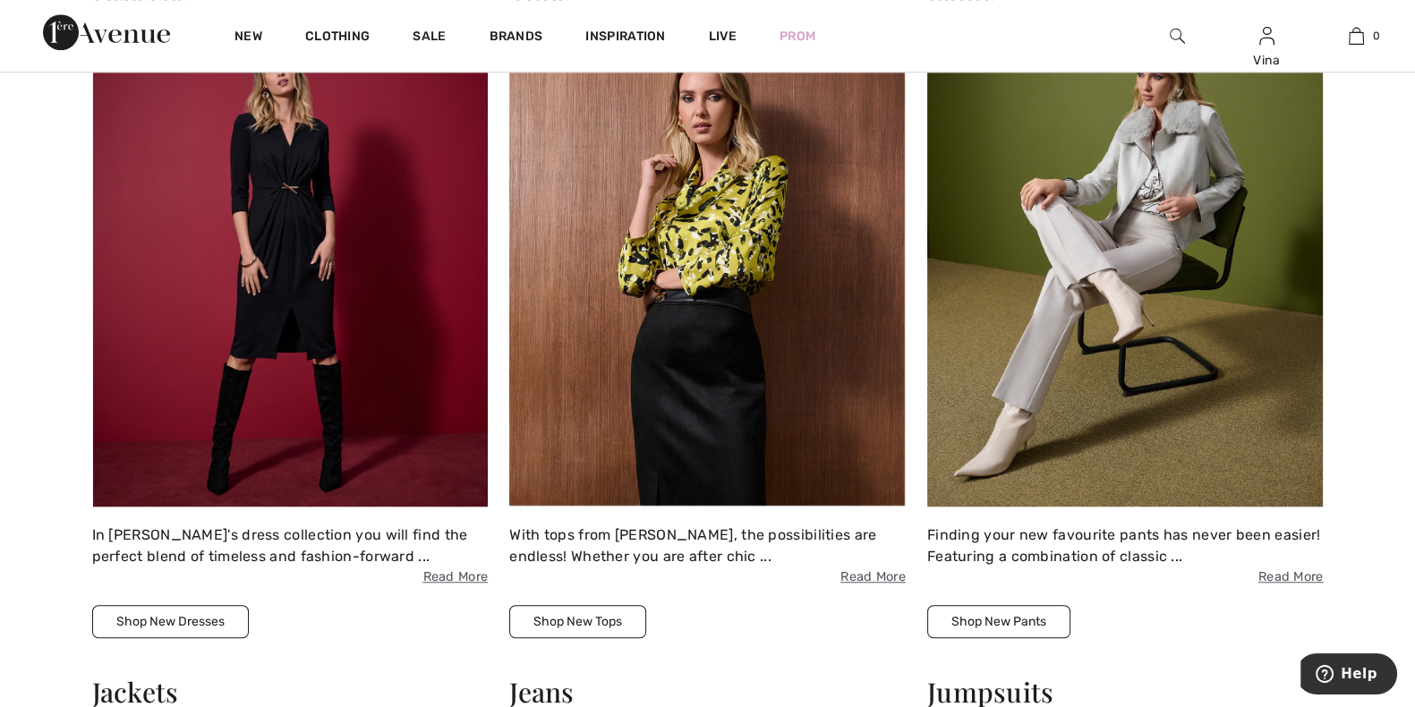
scroll to position [0, 0]
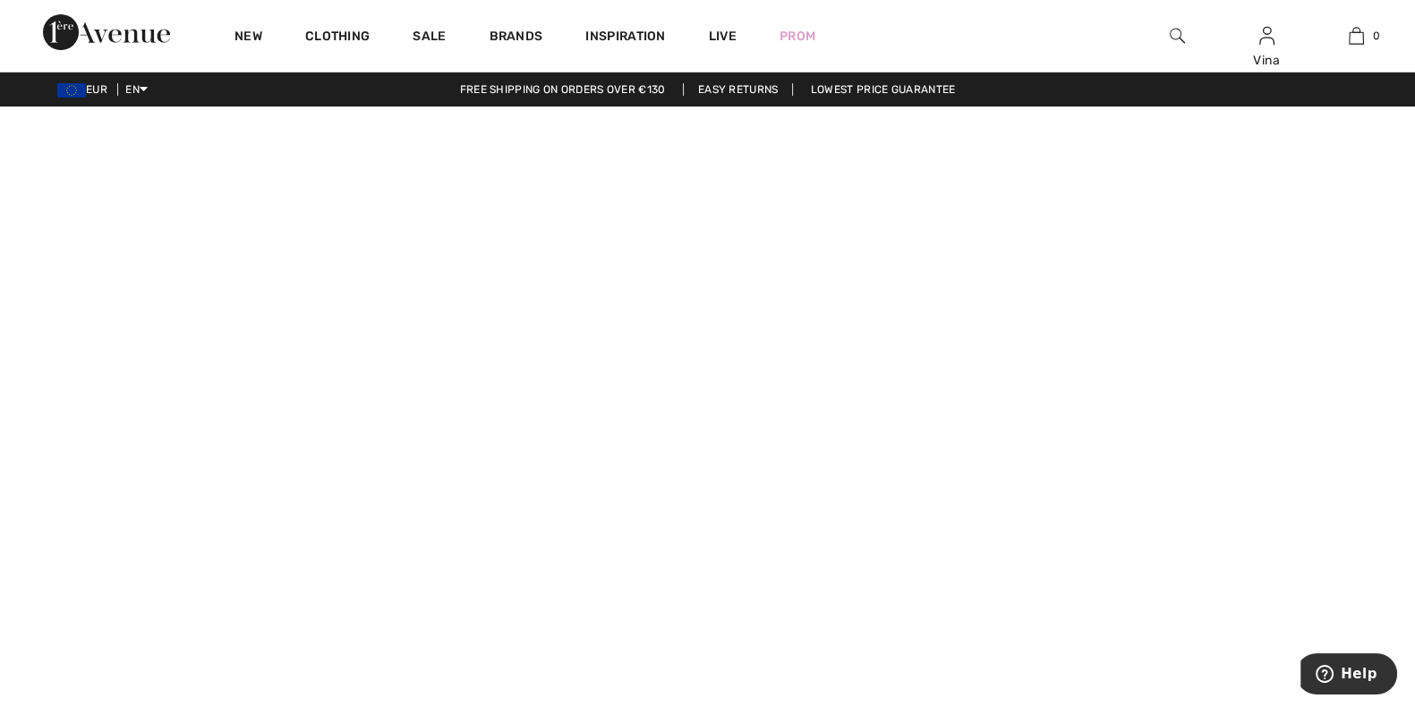
click at [97, 90] on span "EUR" at bounding box center [85, 89] width 57 height 13
click at [64, 89] on img at bounding box center [71, 90] width 29 height 14
drag, startPoint x: 85, startPoint y: 86, endPoint x: 67, endPoint y: 83, distance: 18.1
click at [67, 83] on img at bounding box center [71, 90] width 29 height 14
click at [76, 87] on img at bounding box center [71, 90] width 29 height 14
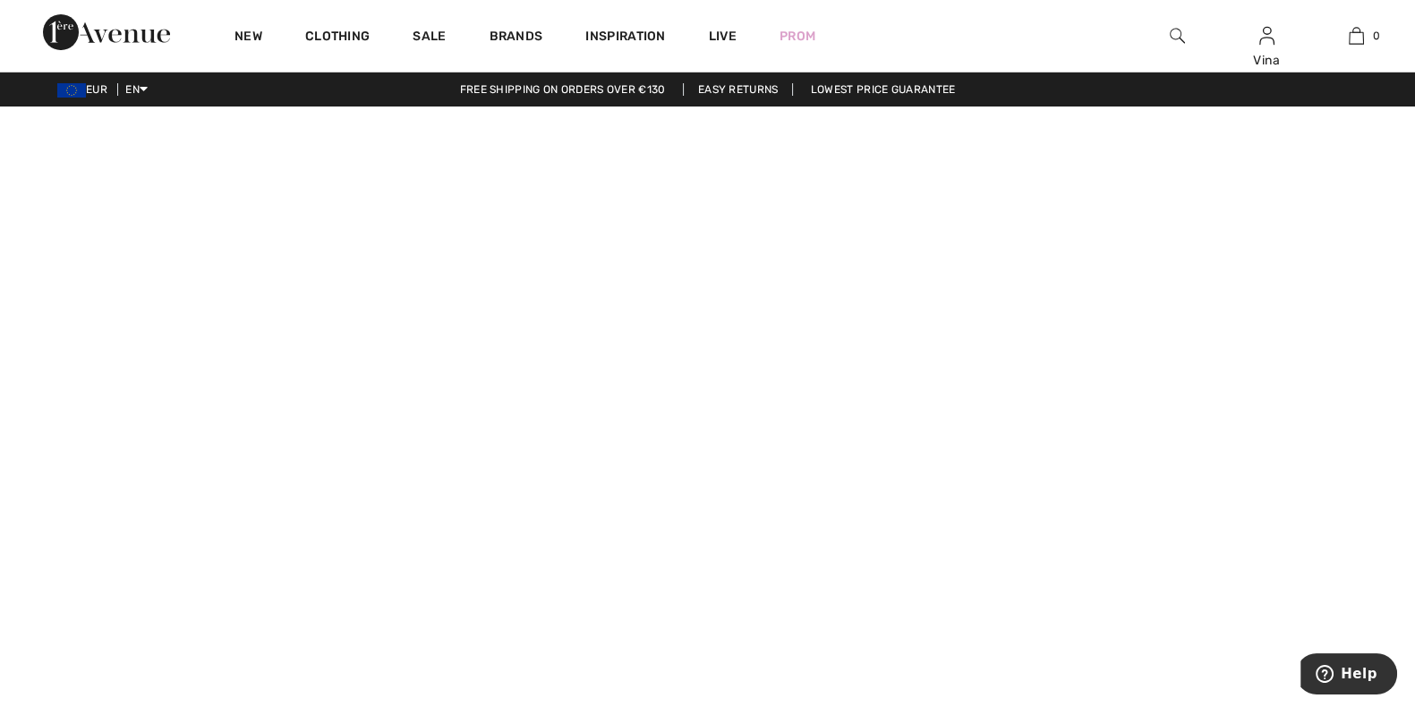
click at [111, 92] on span "EUR" at bounding box center [85, 89] width 57 height 13
click at [107, 84] on span "EUR" at bounding box center [85, 89] width 57 height 13
click at [101, 87] on span "EUR" at bounding box center [85, 89] width 57 height 13
click at [81, 90] on img at bounding box center [71, 90] width 29 height 14
click at [101, 84] on div "EUR EN English Français Free shipping on orders over €130 Easy Returns Lowest P…" at bounding box center [707, 90] width 1415 height 34
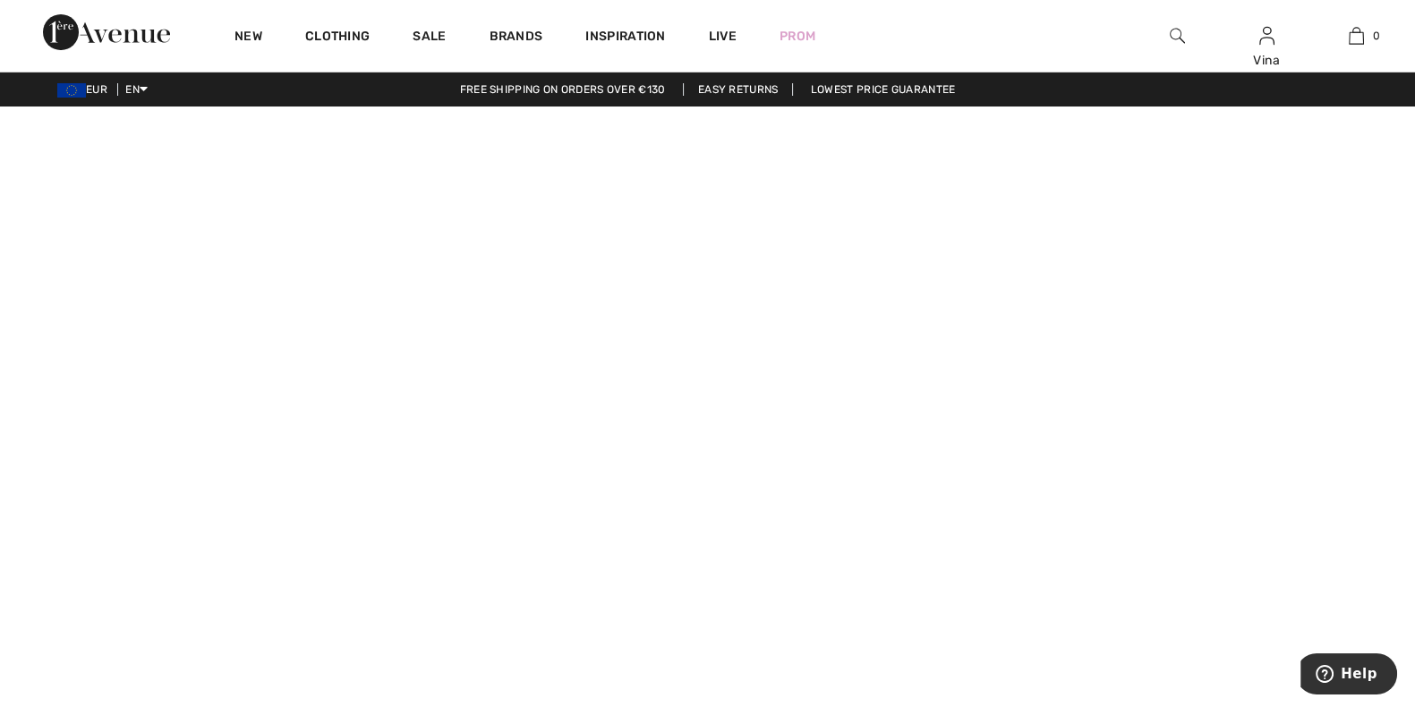
click at [101, 84] on span "EUR" at bounding box center [85, 89] width 57 height 13
click at [100, 96] on div "EUR EN English Français" at bounding box center [74, 89] width 148 height 16
click at [85, 88] on span "EUR" at bounding box center [85, 89] width 57 height 13
click at [67, 91] on img at bounding box center [71, 90] width 29 height 14
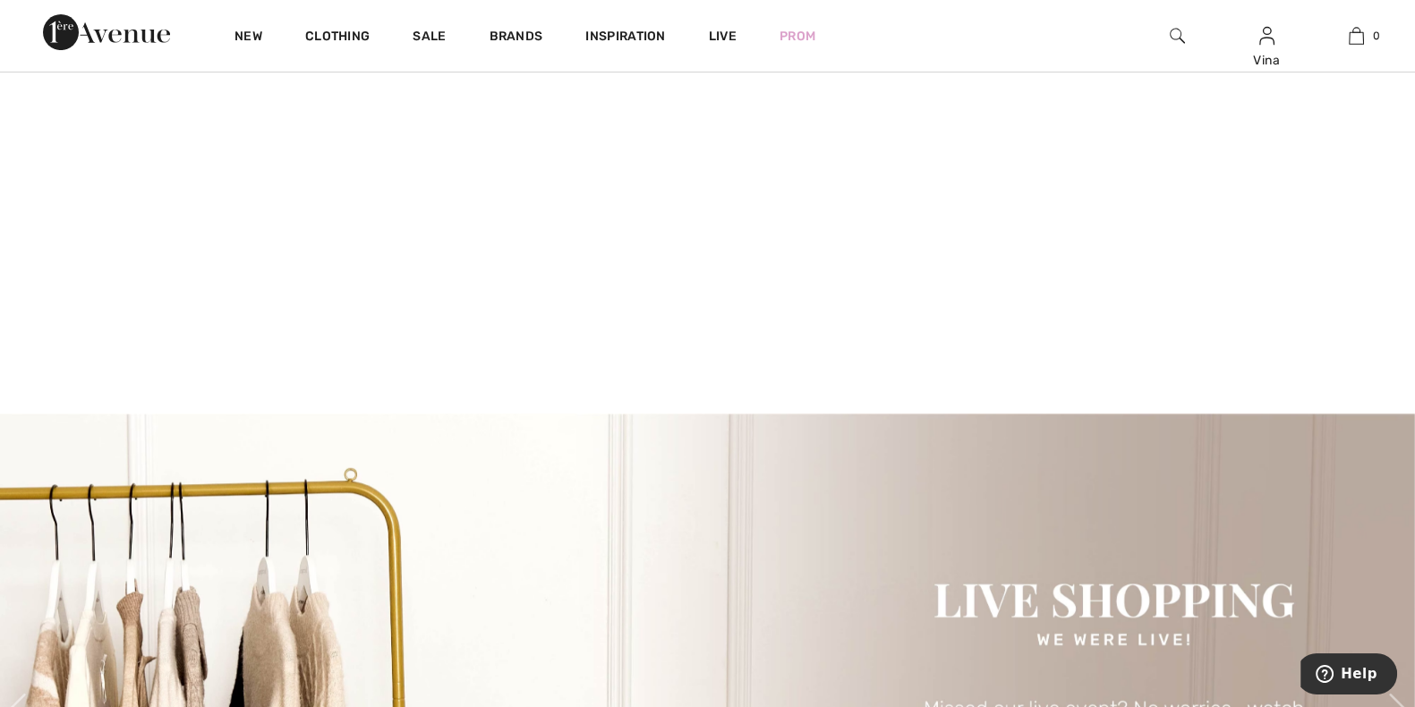
scroll to position [336, 0]
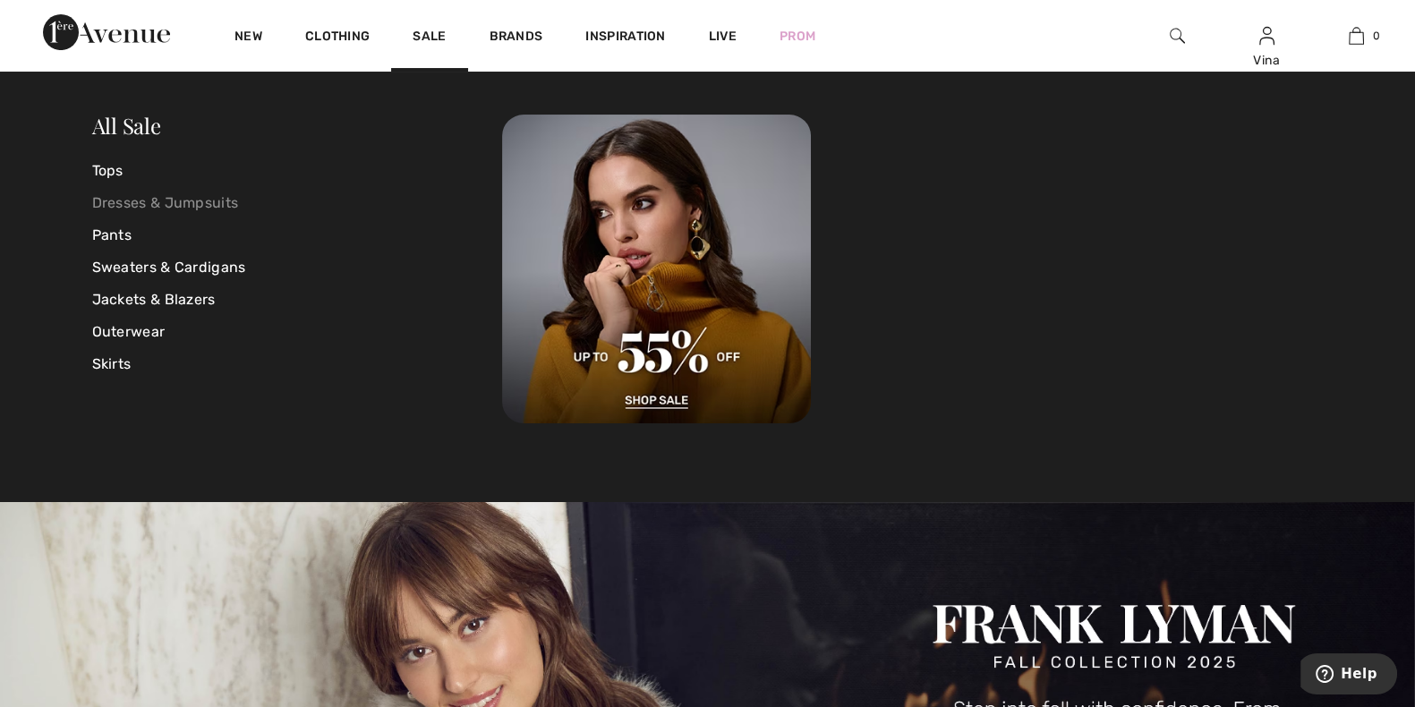
click at [188, 197] on link "Dresses & Jumpsuits" at bounding box center [297, 203] width 411 height 32
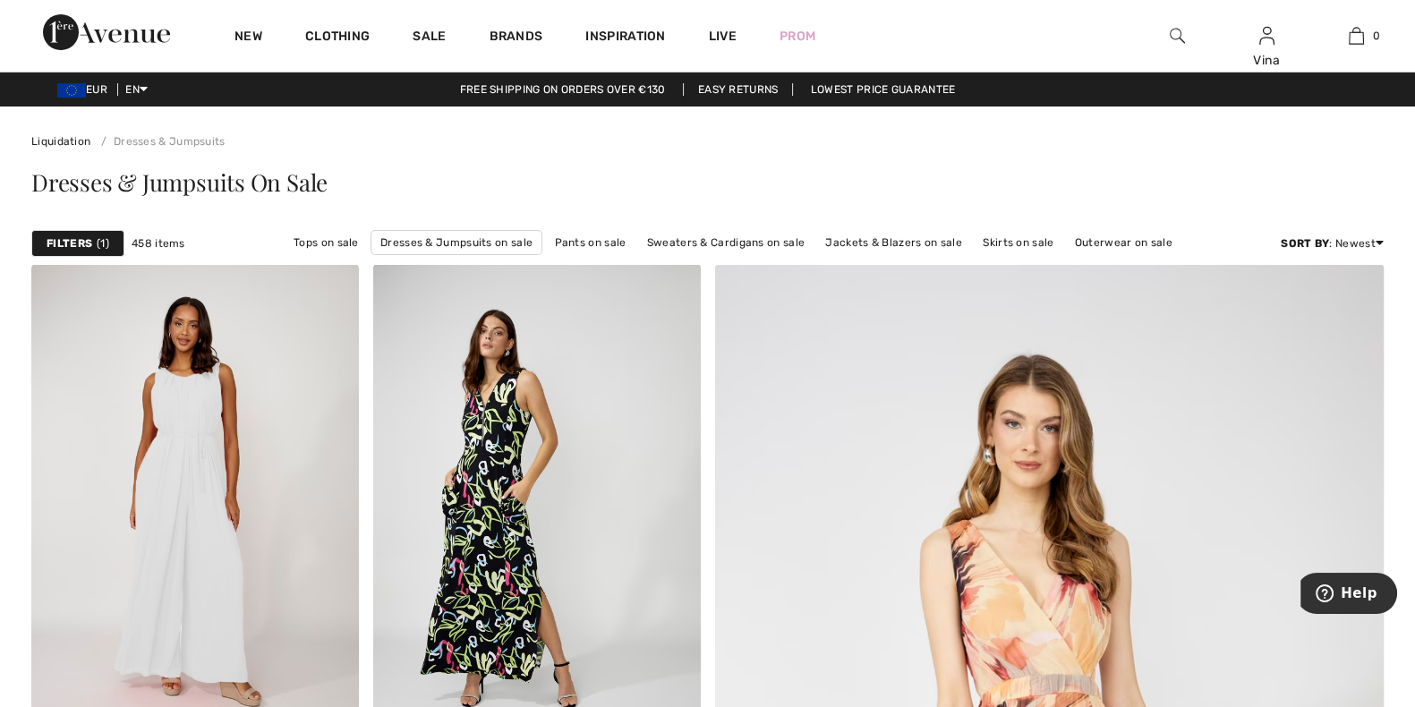
click at [81, 243] on strong "Filters" at bounding box center [70, 243] width 46 height 16
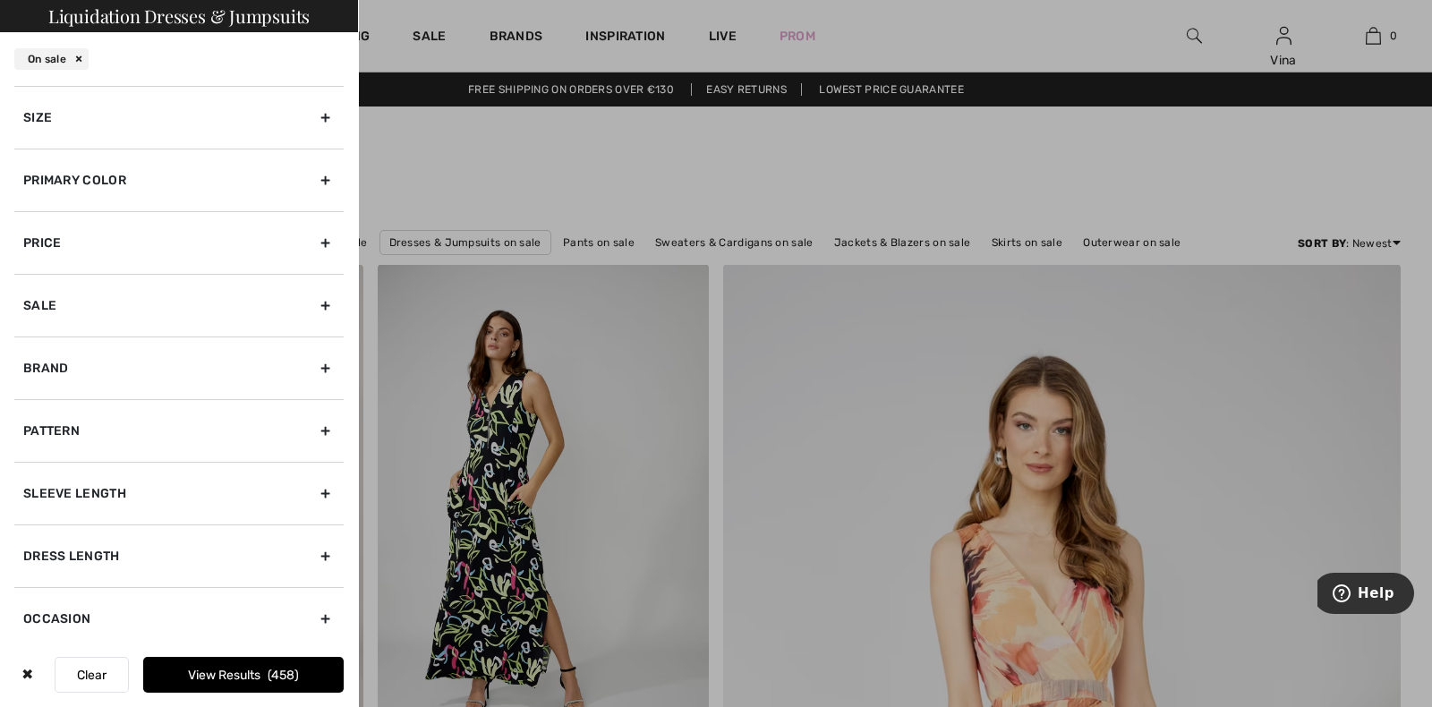
click at [218, 109] on div "Size" at bounding box center [178, 117] width 329 height 63
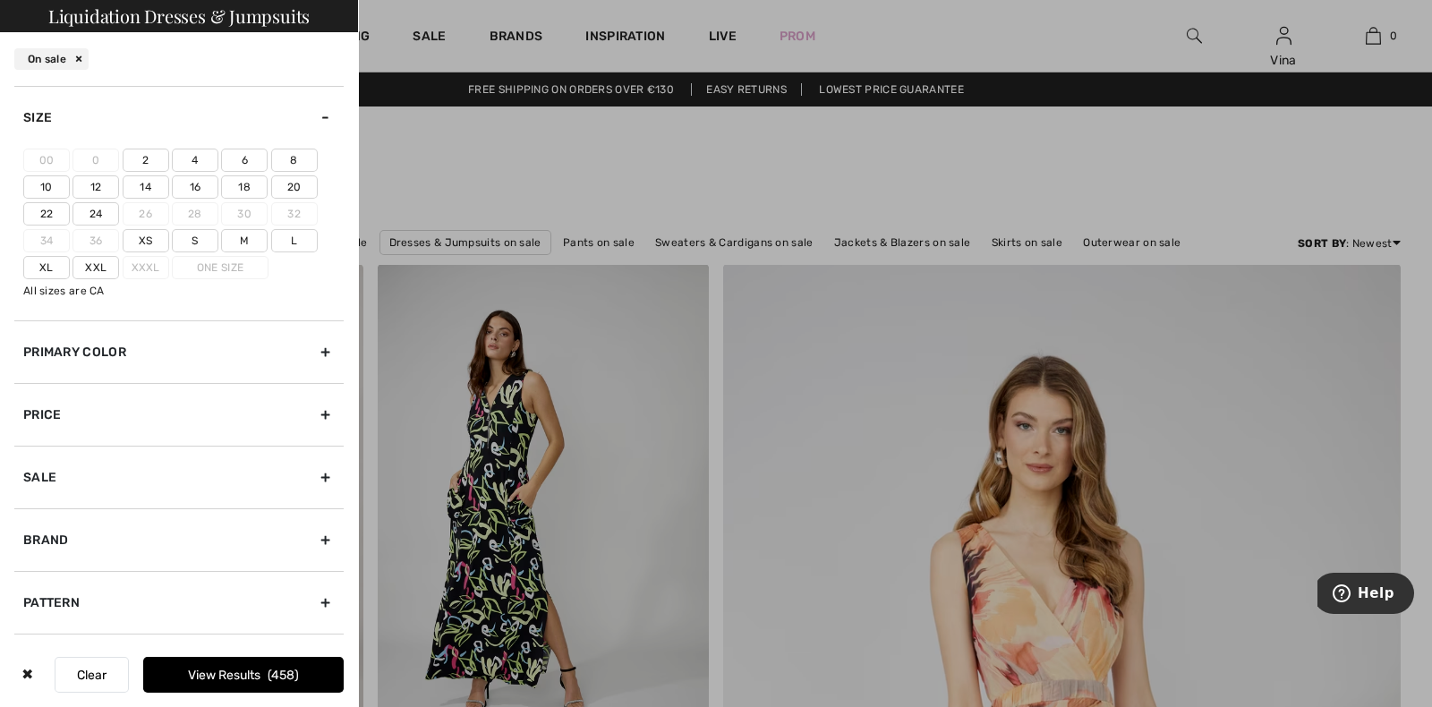
click at [154, 159] on label "2" at bounding box center [146, 160] width 47 height 23
click at [0, 0] on input"] "2" at bounding box center [0, 0] width 0 height 0
click at [219, 673] on button "View Results 242" at bounding box center [243, 675] width 201 height 36
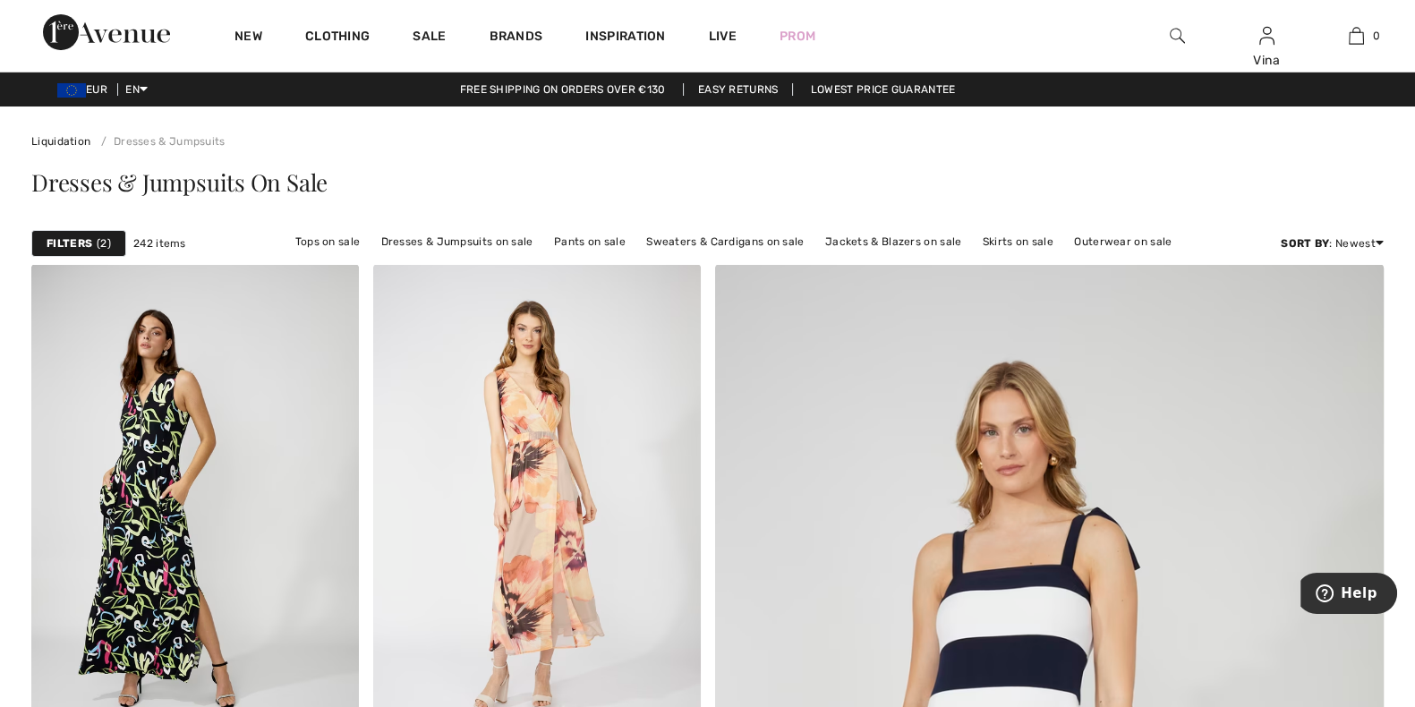
click at [85, 243] on strong "Filters" at bounding box center [70, 243] width 46 height 16
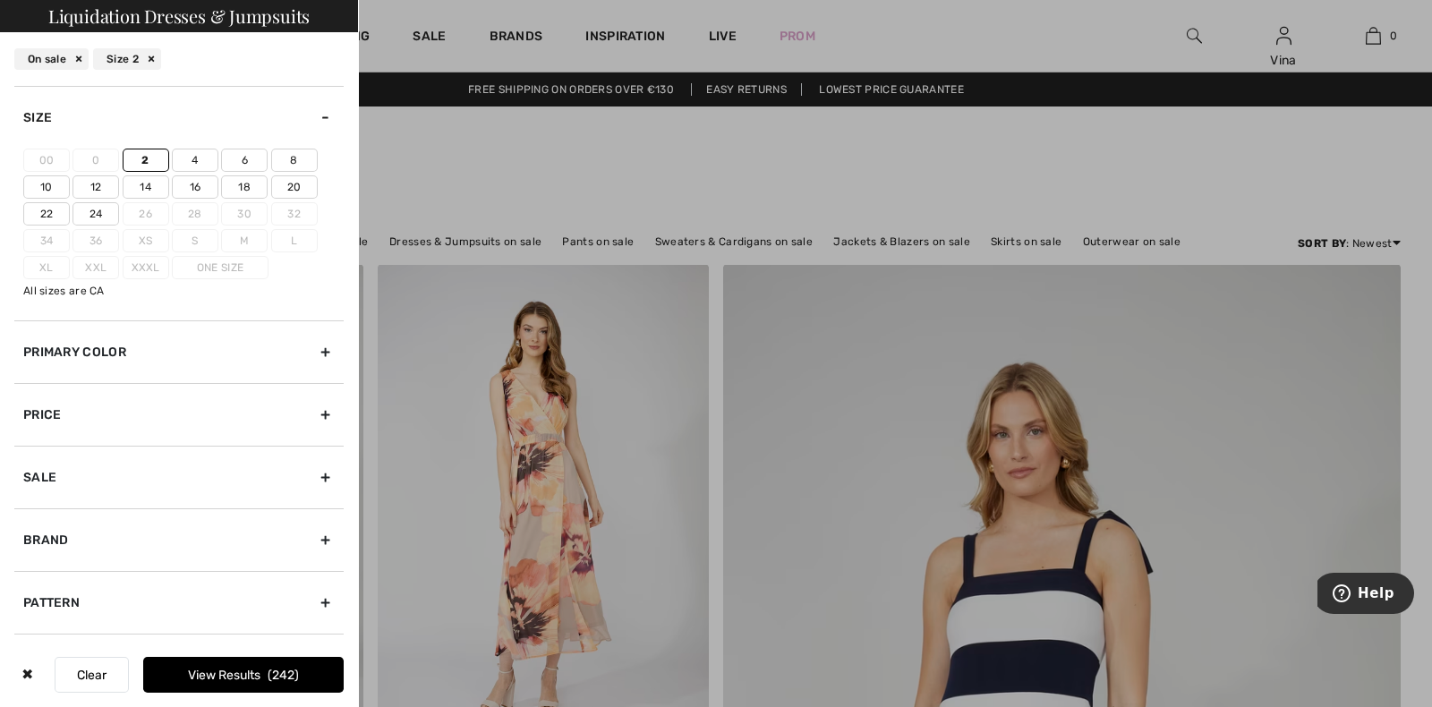
click at [503, 190] on div at bounding box center [716, 353] width 1432 height 707
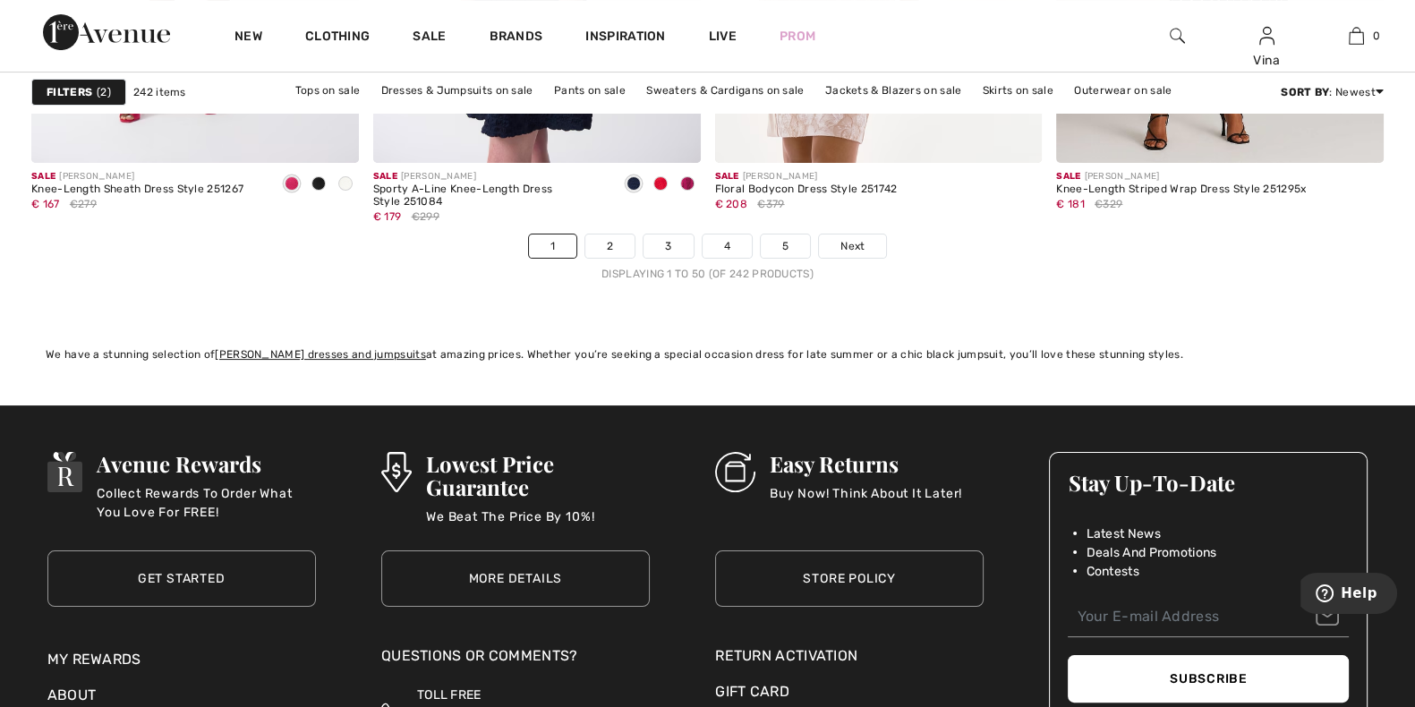
scroll to position [8840, 0]
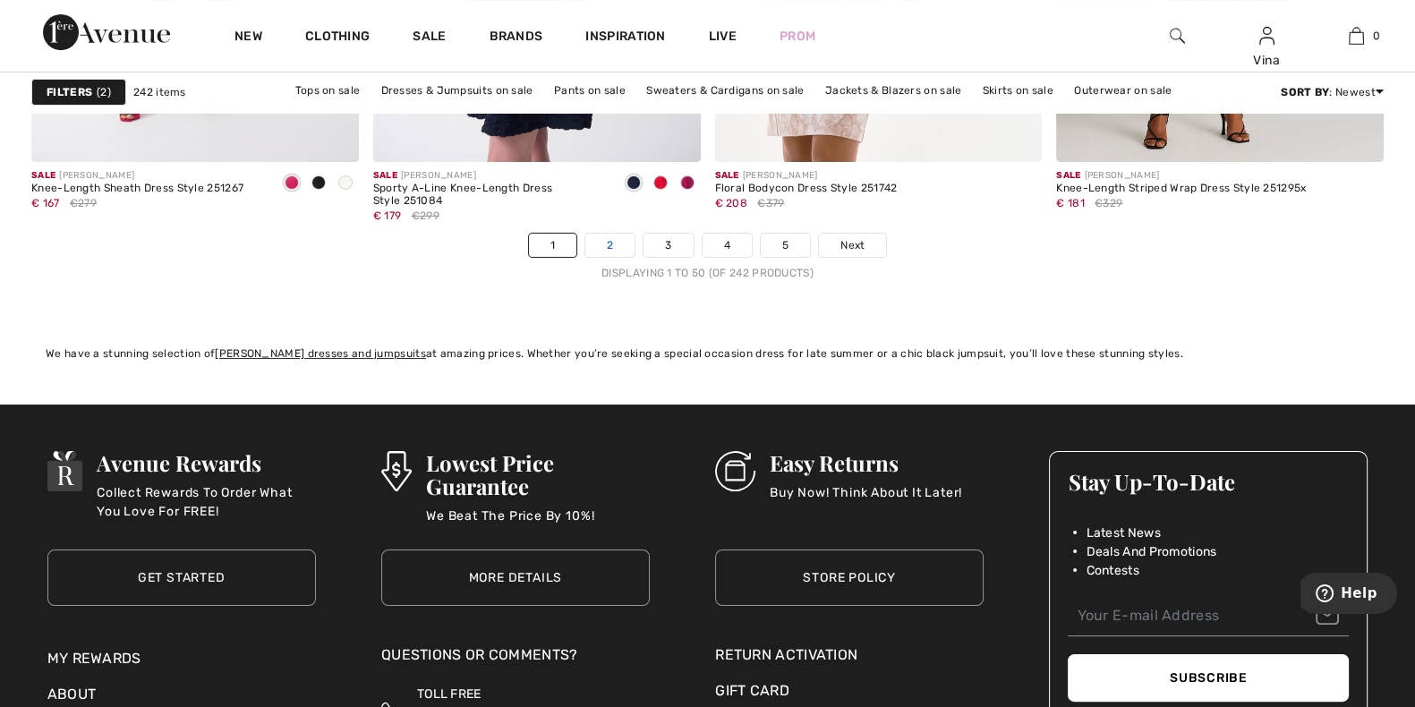
click at [609, 234] on link "2" at bounding box center [609, 245] width 49 height 23
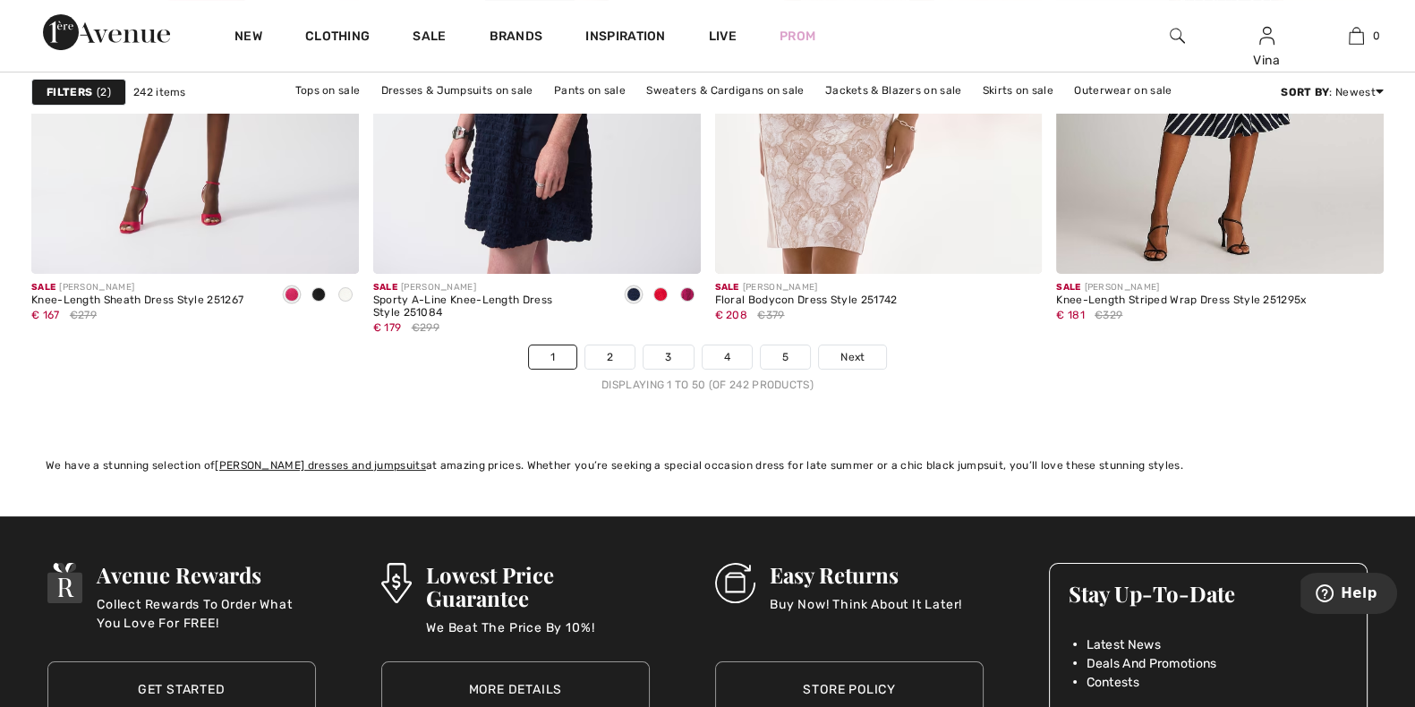
scroll to position [8280, 0]
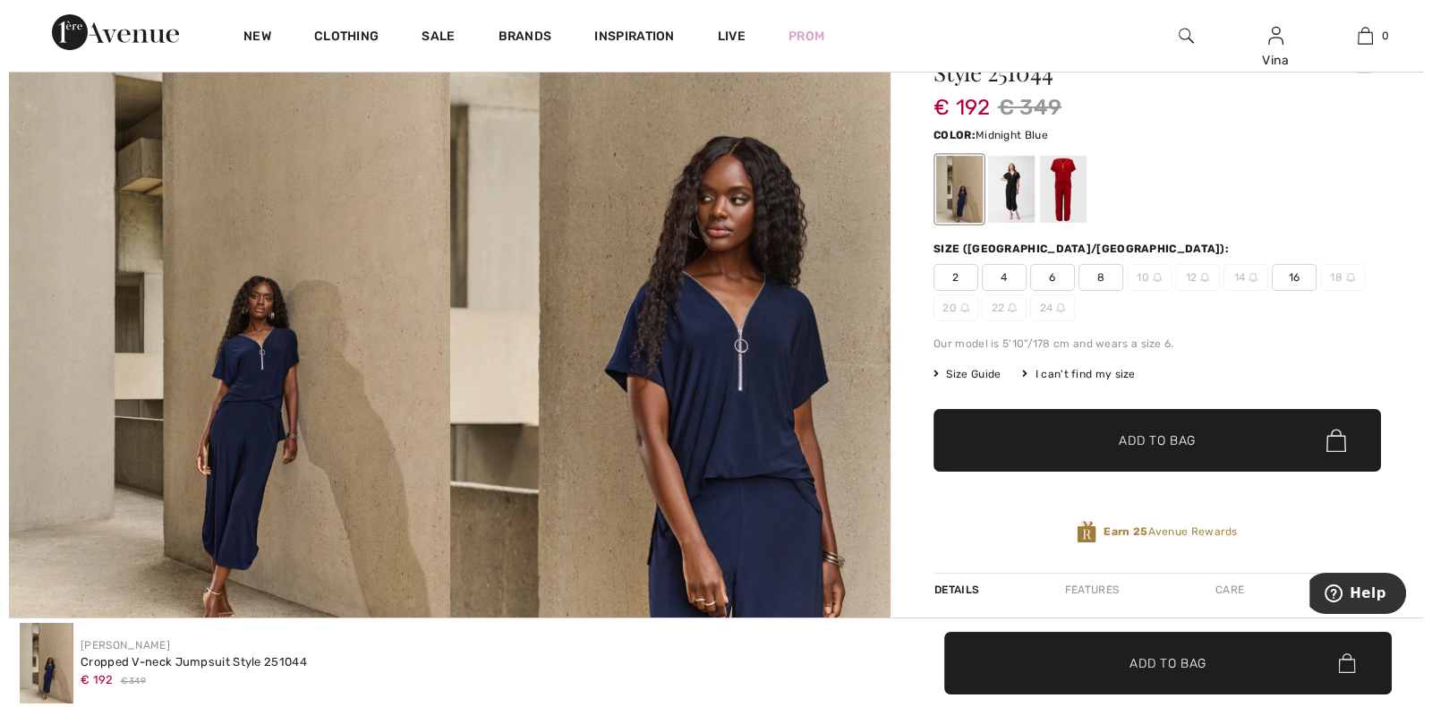
scroll to position [111, 0]
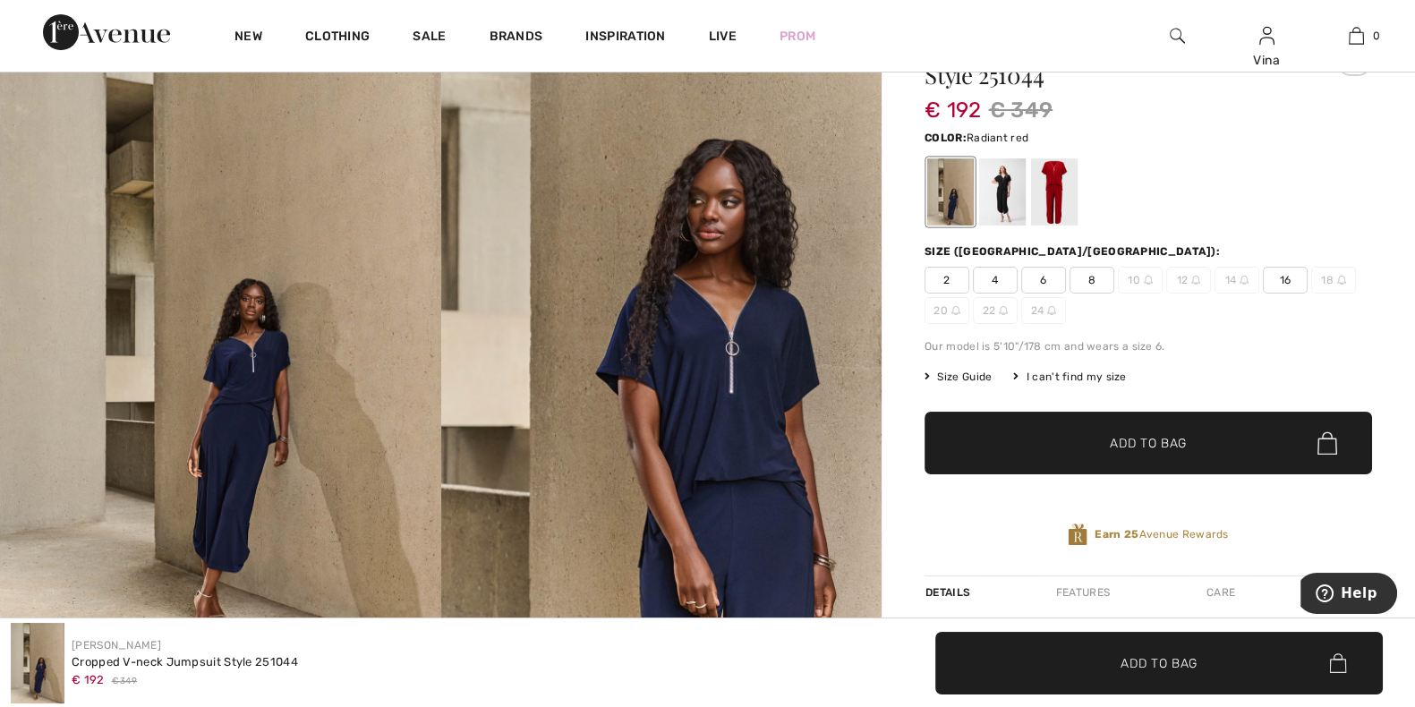
click at [1051, 192] on div at bounding box center [1054, 191] width 47 height 67
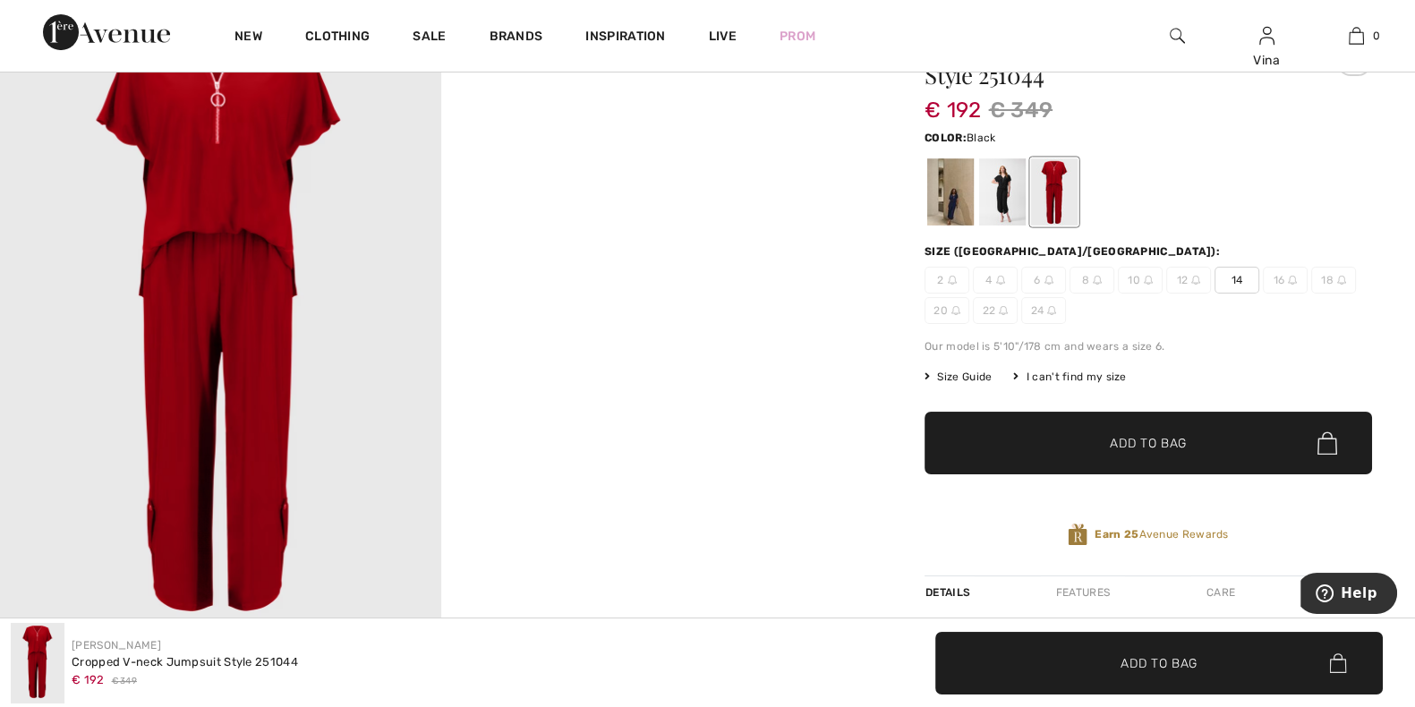
click at [1003, 192] on div at bounding box center [1002, 191] width 47 height 67
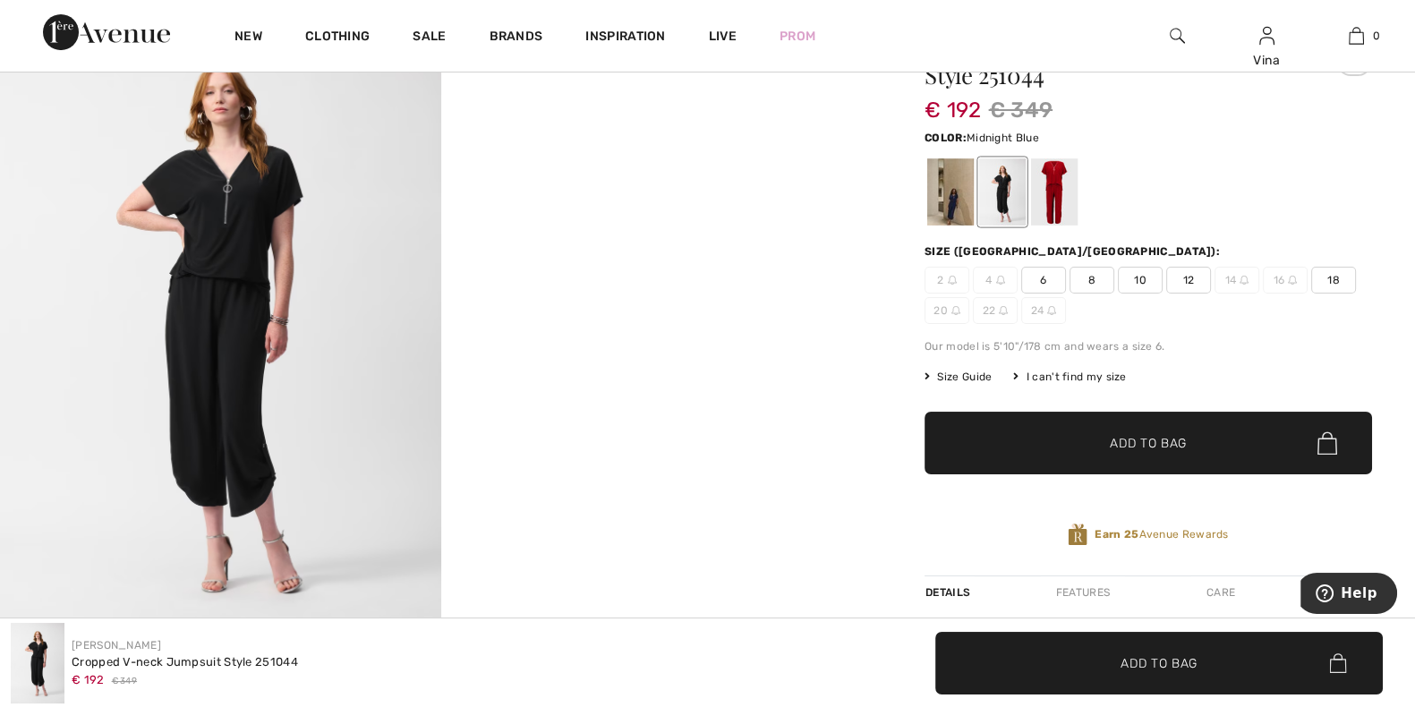
click at [934, 199] on div at bounding box center [950, 191] width 47 height 67
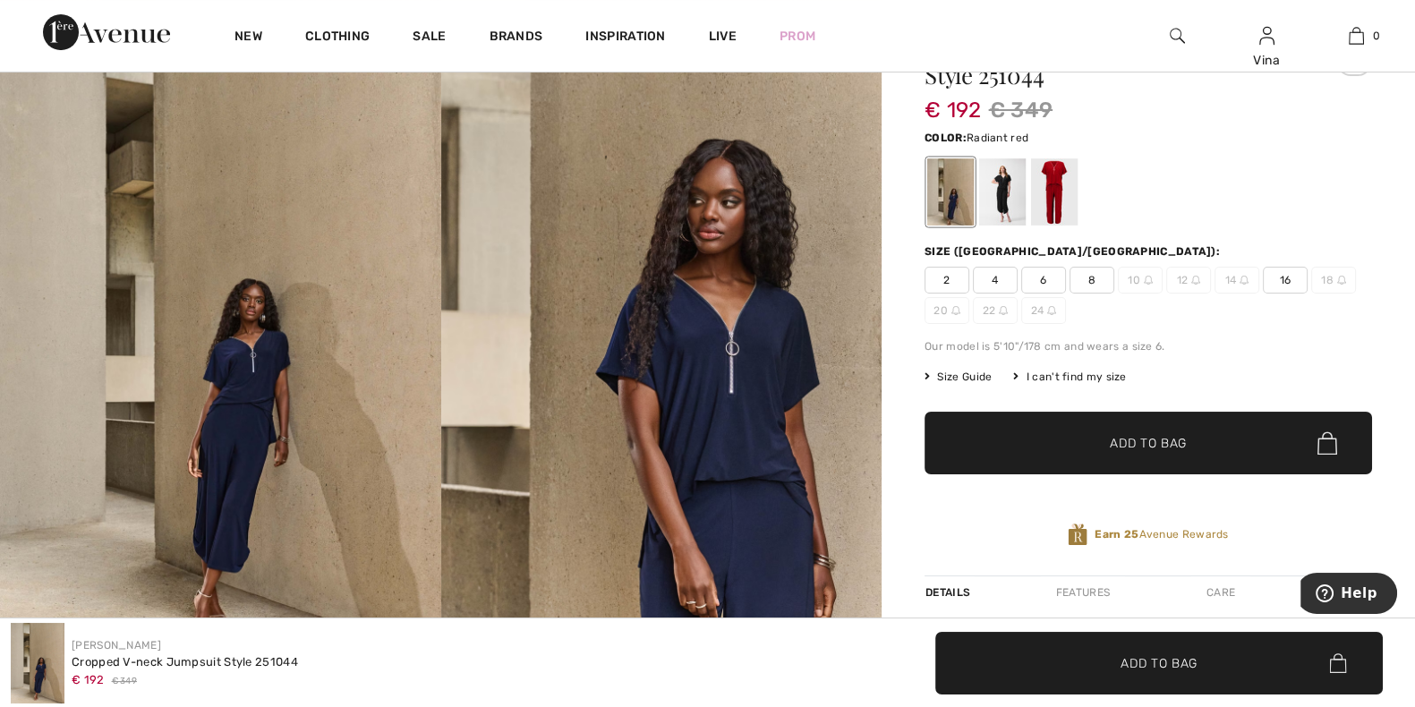
click at [1069, 182] on div at bounding box center [1054, 191] width 47 height 67
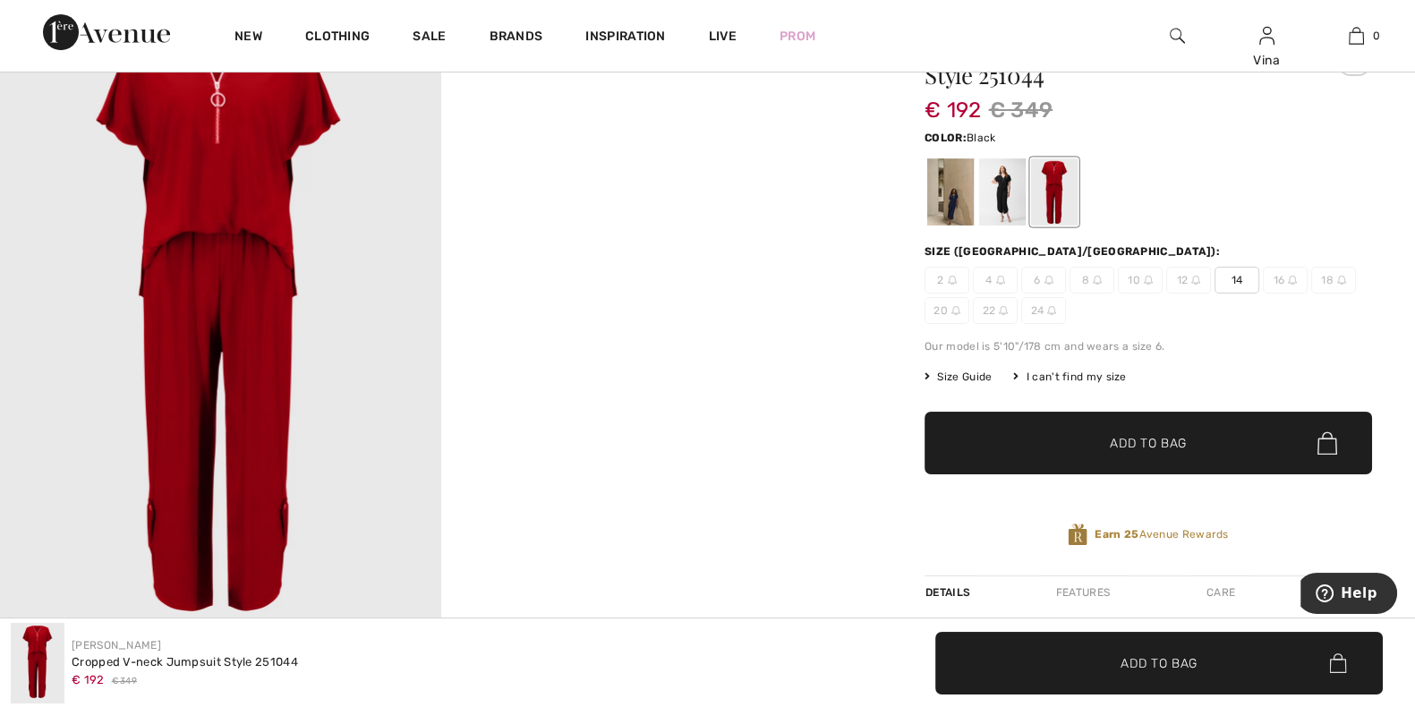
click at [1005, 189] on div at bounding box center [1002, 191] width 47 height 67
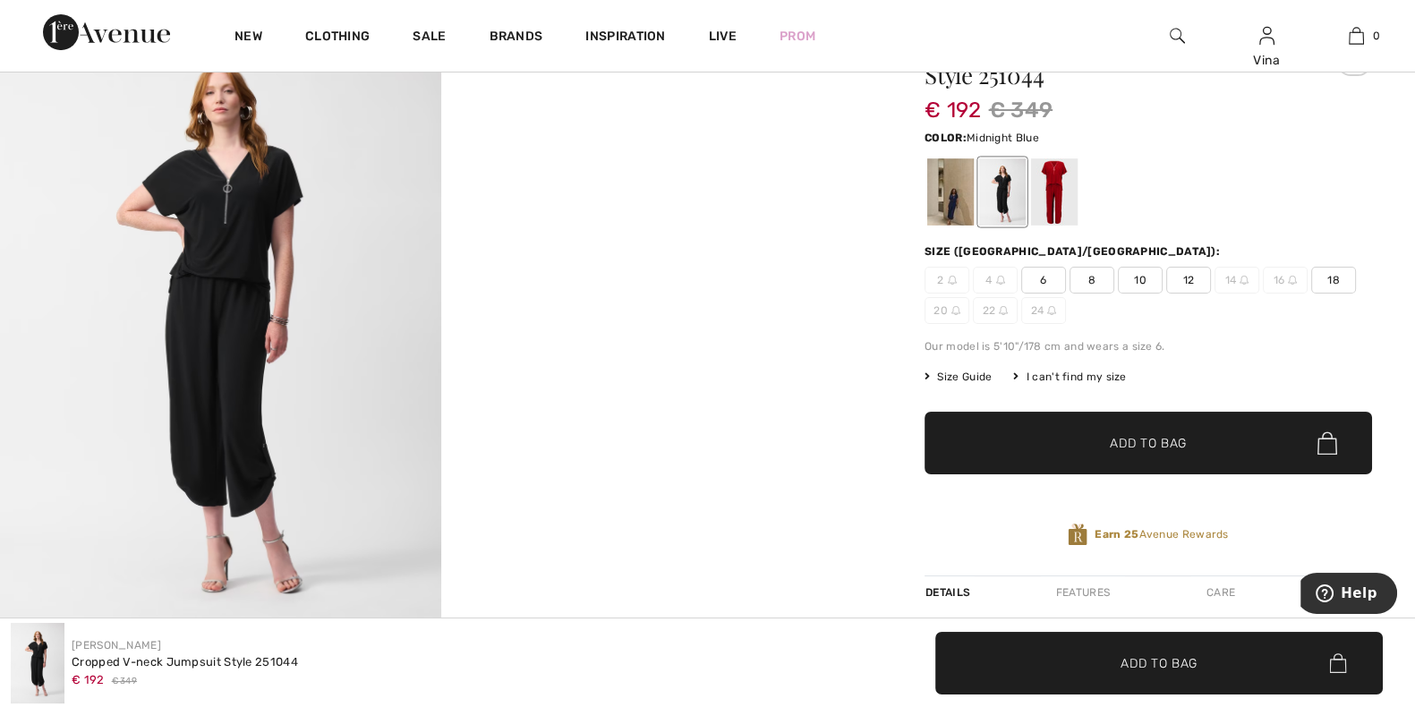
click at [934, 186] on div at bounding box center [950, 191] width 47 height 67
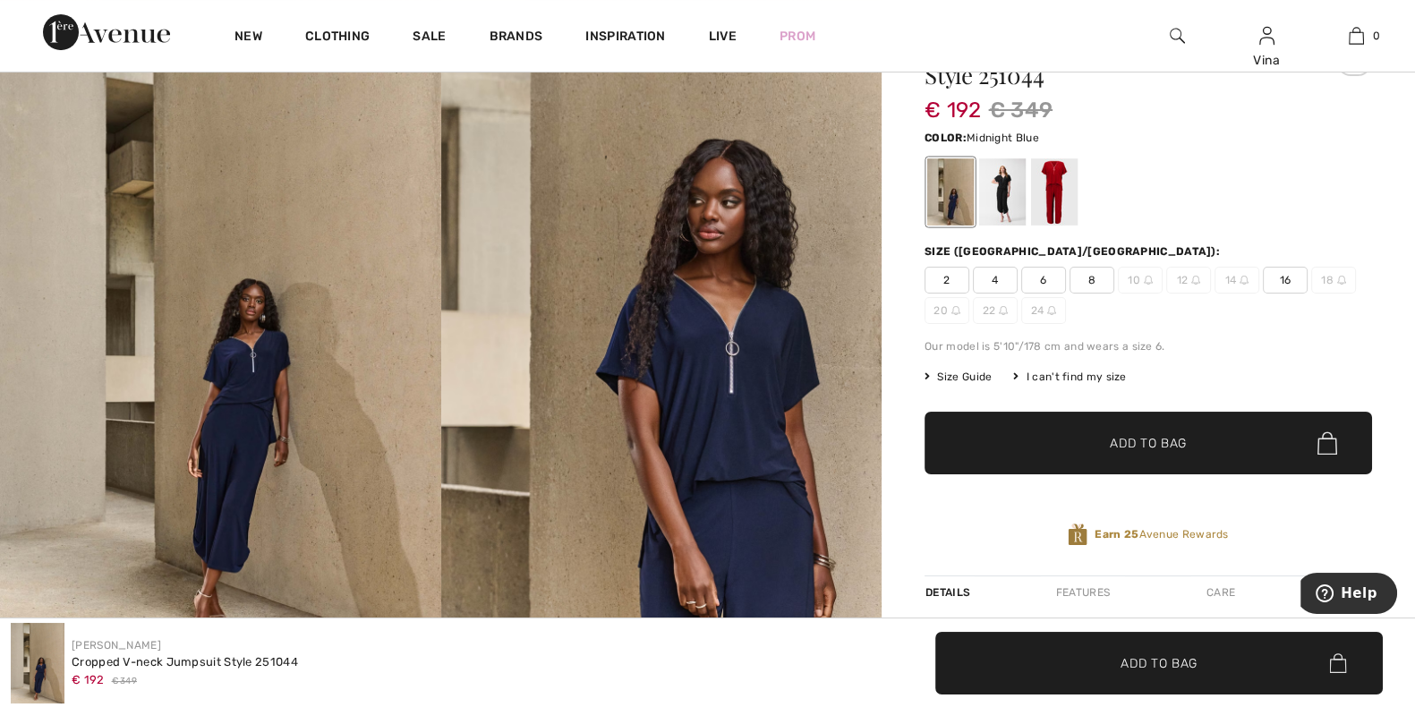
click at [704, 320] on img at bounding box center [661, 327] width 441 height 662
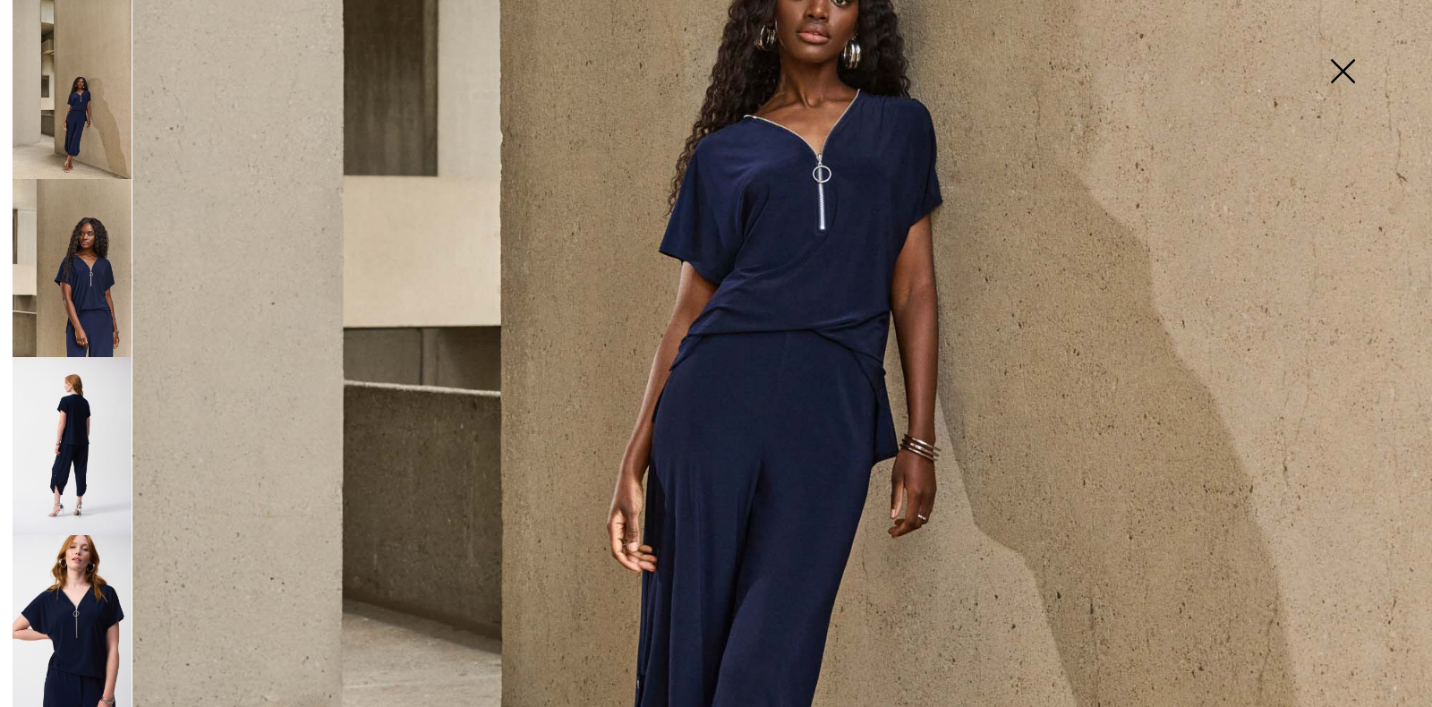
scroll to position [782, 0]
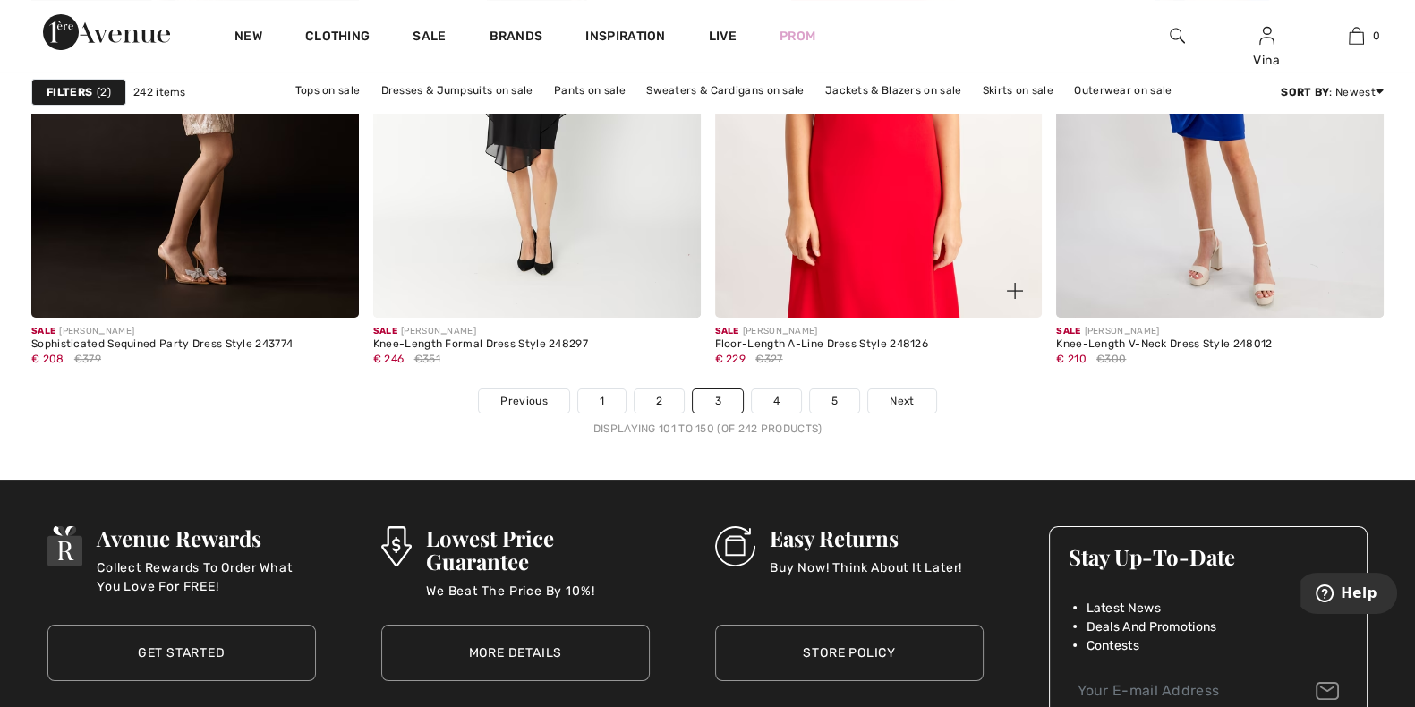
scroll to position [8952, 0]
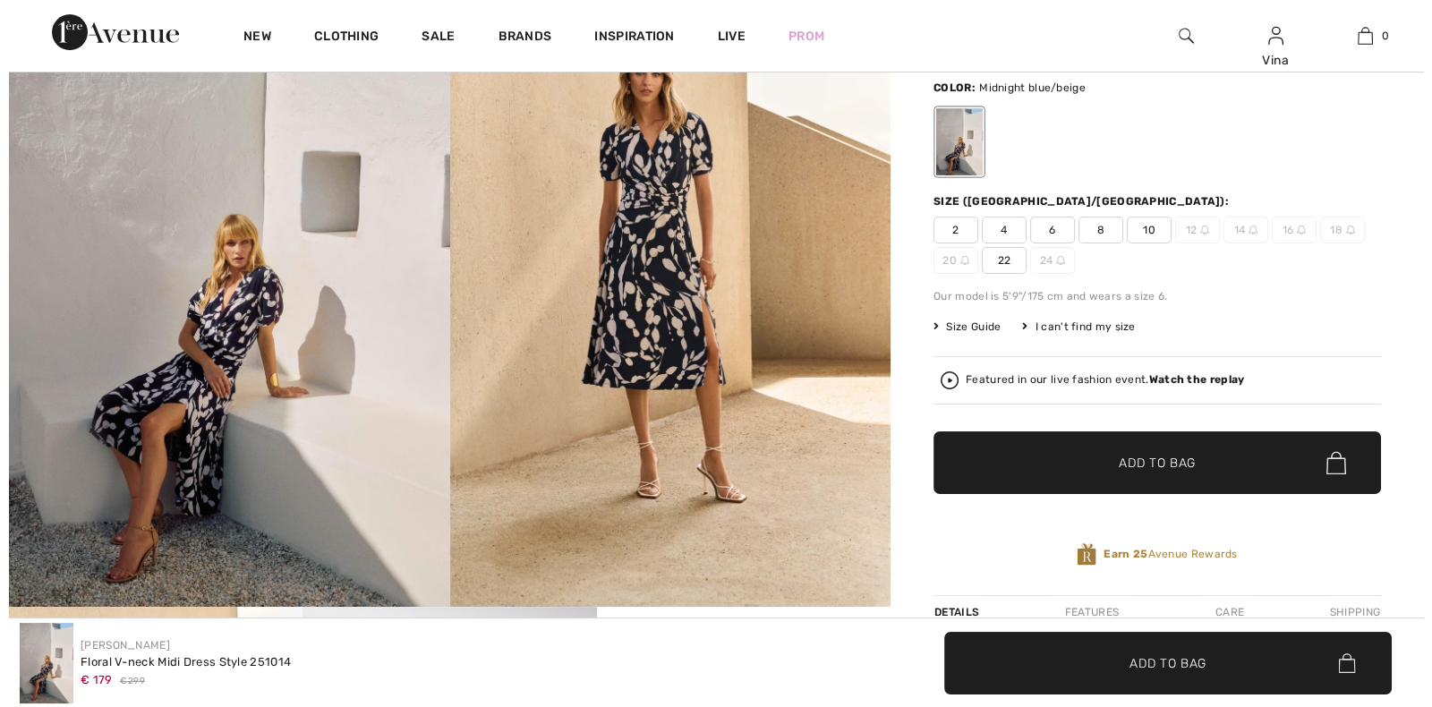
scroll to position [111, 0]
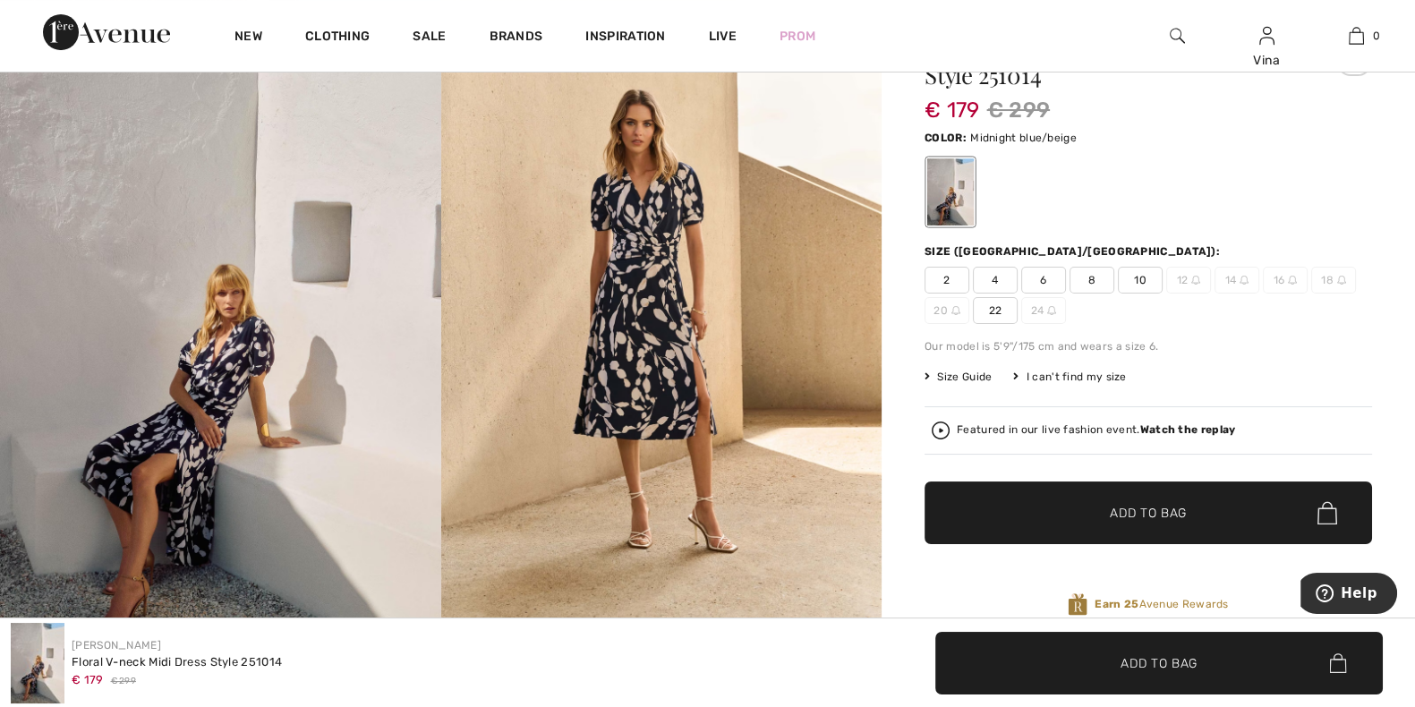
click at [645, 257] on img at bounding box center [661, 327] width 441 height 662
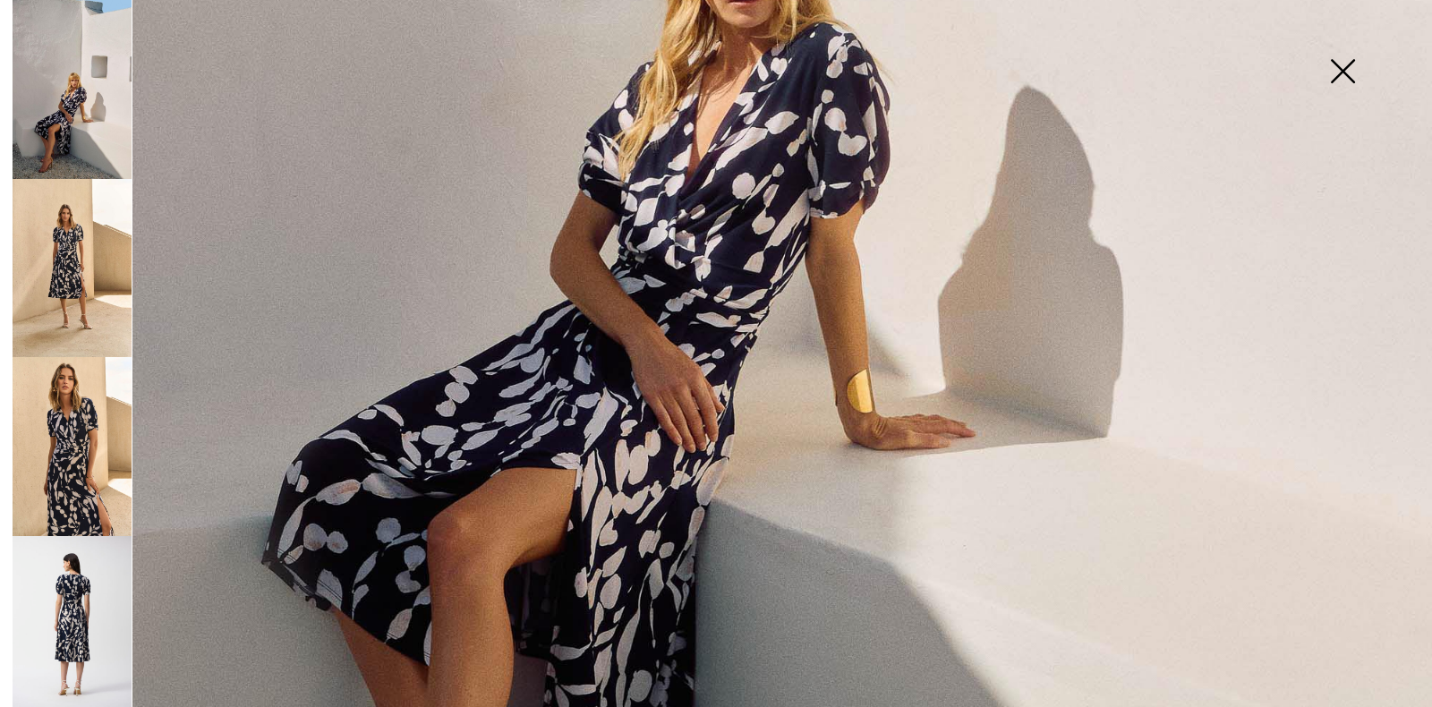
scroll to position [894, 0]
